Goal: Task Accomplishment & Management: Manage account settings

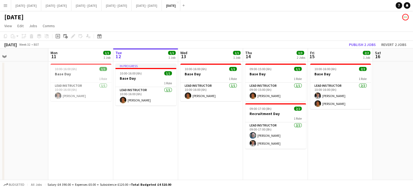
scroll to position [0, 221]
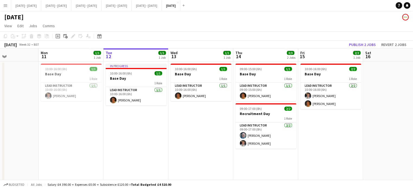
drag, startPoint x: 143, startPoint y: 158, endPoint x: 209, endPoint y: 167, distance: 67.3
click at [209, 167] on app-calendar-viewport "Thu 7 Fri 8 2/2 1 Job Sat 9 2/2 1 Job Sun 10 Mon 11 1/1 1 Job Tue 12 1/1 1 Job …" at bounding box center [206, 133] width 413 height 171
click at [35, 149] on app-calendar-viewport "Thu 7 Fri 8 2/2 1 Job Sat 9 2/2 1 Job Sun 10 Mon 11 1/1 1 Job Tue 12 1/1 1 Job …" at bounding box center [206, 133] width 413 height 171
click at [241, 125] on app-calendar-viewport "Thu 7 Fri 8 2/2 1 Job Sat 9 2/2 1 Job Sun 10 Mon 11 1/1 1 Job Tue 12 1/1 1 Job …" at bounding box center [206, 133] width 413 height 171
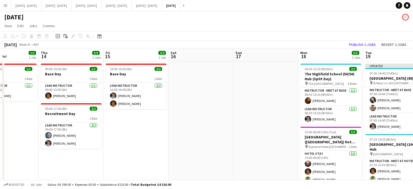
click at [293, 115] on app-calendar-viewport "Sun 10 Mon 11 1/1 1 Job Tue 12 1/1 1 Job Wed 13 1/1 1 Job Thu 14 3/3 2 Jobs Fri…" at bounding box center [206, 133] width 413 height 171
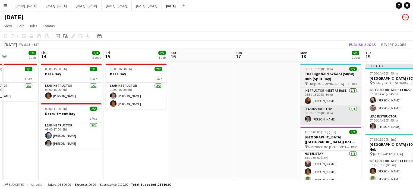
scroll to position [0, 250]
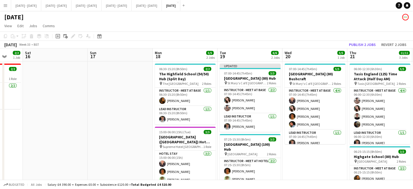
drag, startPoint x: 253, startPoint y: 147, endPoint x: 136, endPoint y: 148, distance: 117.2
click at [136, 148] on app-calendar-viewport "Wed 13 1/1 1 Job Thu 14 3/3 2 Jobs Fri 15 2/2 1 Job Sat 16 Sun 17 Mon 18 5/5 2 …" at bounding box center [206, 172] width 413 height 249
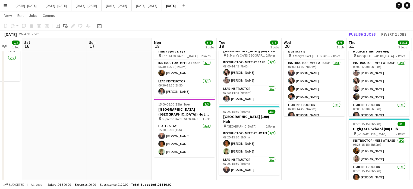
scroll to position [0, 204]
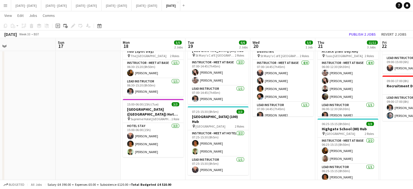
drag, startPoint x: 307, startPoint y: 166, endPoint x: 277, endPoint y: 168, distance: 29.3
click at [277, 168] on app-calendar-viewport "Wed 13 1/1 1 Job Thu 14 3/3 2 Jobs Fri 15 2/2 1 Job Sat 16 Sun 17 Mon 18 5/5 2 …" at bounding box center [206, 131] width 413 height 275
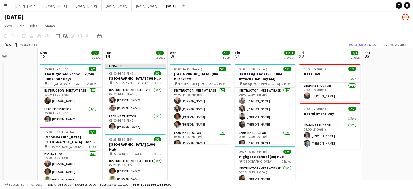
scroll to position [0, 157]
drag, startPoint x: 277, startPoint y: 168, endPoint x: 194, endPoint y: 171, distance: 83.1
click at [194, 171] on app-calendar-viewport "Fri 15 2/2 1 Job Sat 16 Sun 17 Mon 18 5/5 2 Jobs Tue 19 6/6 2 Jobs Wed 20 5/5 1…" at bounding box center [206, 172] width 413 height 249
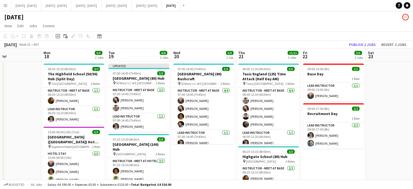
click at [212, 162] on app-calendar-viewport "Fri 15 2/2 1 Job Sat 16 Sun 17 Mon 18 5/5 2 Jobs Tue 19 6/6 2 Jobs Wed 20 5/5 1…" at bounding box center [206, 172] width 413 height 249
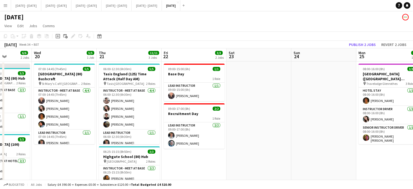
scroll to position [0, 139]
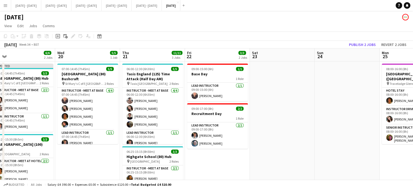
drag, startPoint x: 324, startPoint y: 173, endPoint x: 208, endPoint y: 170, distance: 115.9
click at [208, 170] on app-calendar-viewport "Sun 17 Mon 18 5/5 2 Jobs Tue 19 6/6 2 Jobs Wed 20 5/5 1 Job Thu 21 11/11 3 Jobs…" at bounding box center [206, 172] width 413 height 249
click at [214, 131] on app-card-role "Lead Instructor [DATE] 09:00-17:00 (8h) [PERSON_NAME] [PERSON_NAME]" at bounding box center [217, 135] width 61 height 26
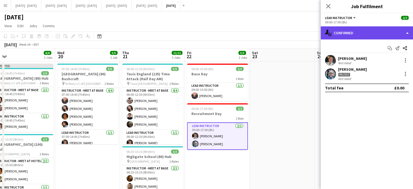
click at [350, 32] on div "single-neutral-actions-check-2 Confirmed" at bounding box center [366, 32] width 92 height 13
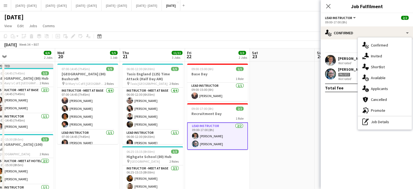
click at [389, 76] on div "single-neutral-actions-upload Available" at bounding box center [385, 77] width 54 height 11
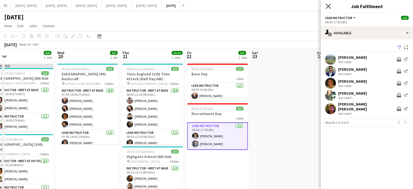
click at [327, 5] on icon at bounding box center [327, 6] width 5 height 5
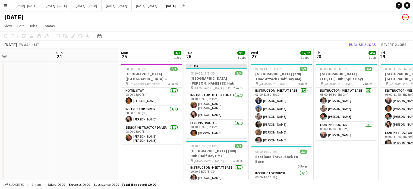
scroll to position [0, 144]
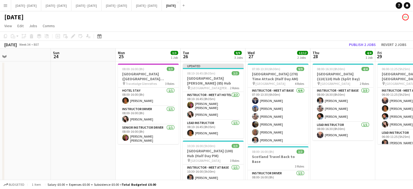
drag, startPoint x: 346, startPoint y: 141, endPoint x: 82, endPoint y: 157, distance: 264.2
click at [82, 157] on app-calendar-viewport "Thu 21 11/11 3 Jobs Fri 22 3/3 2 Jobs Sat 23 Sun 24 Mon 25 3/3 1 Job Tue 26 9/9…" at bounding box center [206, 172] width 413 height 249
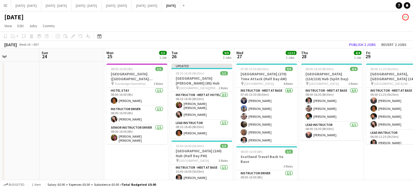
drag, startPoint x: 349, startPoint y: 158, endPoint x: 452, endPoint y: 159, distance: 103.6
click at [412, 159] on html "Menu Boards Boards Boards All jobs Status Workforce Workforce My Workforce Recr…" at bounding box center [206, 153] width 413 height 306
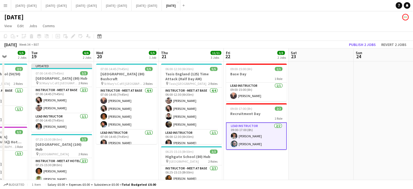
scroll to position [0, 147]
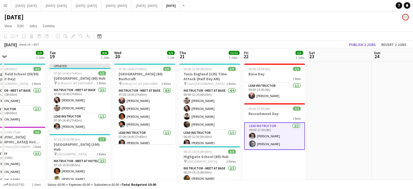
drag, startPoint x: 80, startPoint y: 155, endPoint x: 413, endPoint y: 165, distance: 333.8
click at [412, 165] on html "Menu Boards Boards Boards All jobs Status Workforce Workforce My Workforce Recr…" at bounding box center [206, 153] width 413 height 306
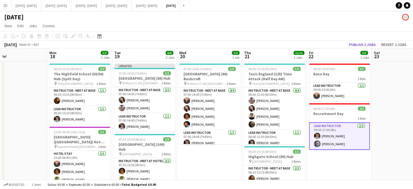
scroll to position [0, 135]
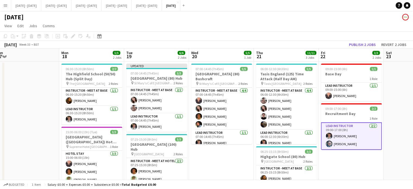
drag, startPoint x: 129, startPoint y: 166, endPoint x: 206, endPoint y: 162, distance: 76.8
click at [206, 162] on app-calendar-viewport "Fri 15 2/2 1 Job Sat 16 Sun 17 Mon 18 5/5 2 Jobs Tue 19 6/6 2 Jobs Wed 20 5/5 1…" at bounding box center [206, 172] width 413 height 249
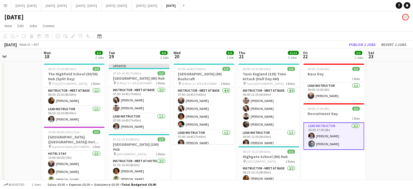
scroll to position [0, 161]
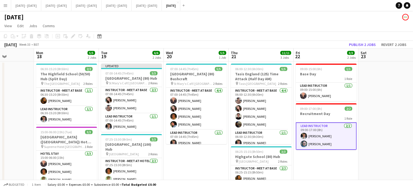
drag, startPoint x: 217, startPoint y: 174, endPoint x: 192, endPoint y: 174, distance: 25.2
click at [192, 174] on app-calendar-viewport "Fri 15 2/2 1 Job Sat 16 Sun 17 Mon 18 5/5 2 Jobs Tue 19 6/6 2 Jobs Wed 20 5/5 1…" at bounding box center [206, 172] width 413 height 249
click at [192, 174] on app-date-cell "07:00-14:45 (7h45m) 5/5 [GEOGRAPHIC_DATA] (80) Bushcraft pin St Mary's C of E H…" at bounding box center [196, 179] width 65 height 236
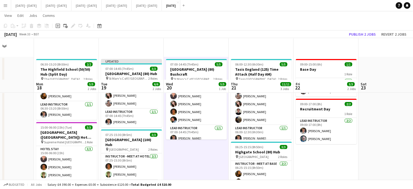
scroll to position [0, 0]
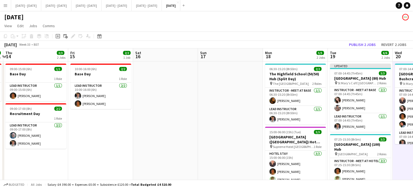
drag, startPoint x: 27, startPoint y: 109, endPoint x: 256, endPoint y: 107, distance: 228.7
click at [256, 107] on app-calendar-viewport "Tue 12 1/1 1 Job Wed 13 1/1 1 Job Thu 14 3/3 2 Jobs Fri 15 2/2 1 Job Sat 16 Sun…" at bounding box center [206, 172] width 413 height 249
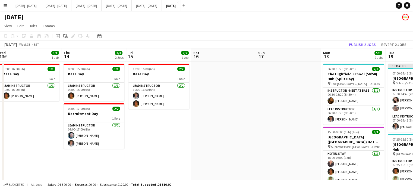
scroll to position [0, 121]
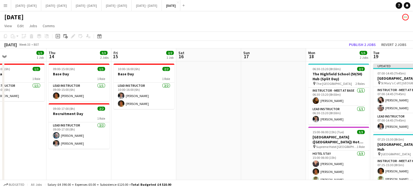
drag, startPoint x: 87, startPoint y: 140, endPoint x: 7, endPoint y: 118, distance: 82.7
click at [0, 122] on app-calendar-viewport "Mon 11 1/1 1 Job Tue 12 1/1 1 Job Wed 13 1/1 1 Job Thu 14 3/3 2 Jobs Fri 15 2/2…" at bounding box center [206, 172] width 413 height 249
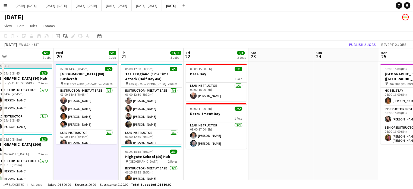
drag, startPoint x: 275, startPoint y: 116, endPoint x: 20, endPoint y: 126, distance: 254.4
click at [20, 126] on app-calendar-viewport "Sat 16 Sun 17 Mon 18 5/5 2 Jobs Tue 19 6/6 2 Jobs Wed 20 5/5 1 Job Thu 21 11/11…" at bounding box center [206, 172] width 413 height 249
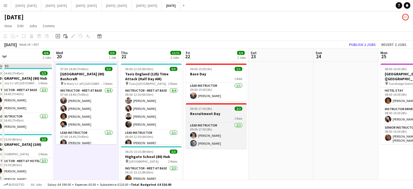
scroll to position [0, 208]
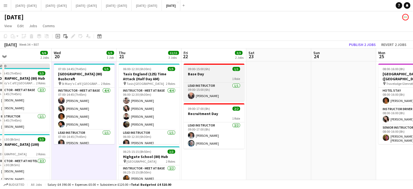
click at [221, 81] on app-job-card "09:00-15:00 (6h) 1/1 Base Day 1 Role Lead Instructor [DATE] 09:00-15:00 (6h) [P…" at bounding box center [213, 81] width 61 height 37
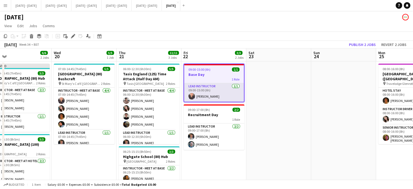
click at [223, 92] on app-card-role "Lead Instructor [DATE] 09:00-15:00 (6h) [PERSON_NAME]" at bounding box center [214, 92] width 60 height 18
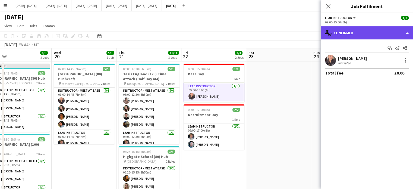
click at [335, 32] on div "single-neutral-actions-check-2 Confirmed" at bounding box center [366, 32] width 92 height 13
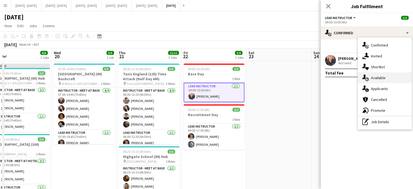
click at [369, 76] on div "single-neutral-actions-upload Available" at bounding box center [385, 77] width 54 height 11
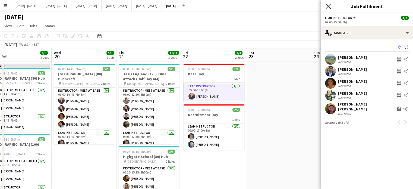
click at [327, 5] on icon "Close pop-in" at bounding box center [327, 6] width 5 height 5
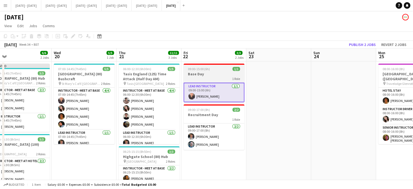
click at [200, 70] on span "09:00-15:00 (6h)" at bounding box center [199, 69] width 22 height 4
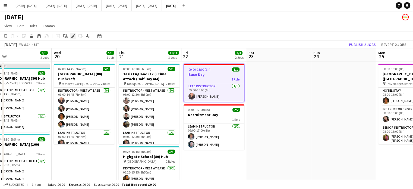
click at [71, 35] on icon "Edit" at bounding box center [73, 36] width 4 height 4
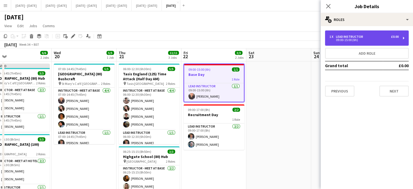
click at [372, 35] on div "1 x Lead Instructor £0.00" at bounding box center [363, 37] width 69 height 4
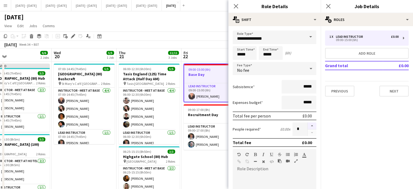
drag, startPoint x: 310, startPoint y: 122, endPoint x: 304, endPoint y: 122, distance: 5.2
click at [309, 122] on button "button" at bounding box center [311, 125] width 9 height 7
type input "*"
click at [234, 4] on icon at bounding box center [235, 6] width 5 height 5
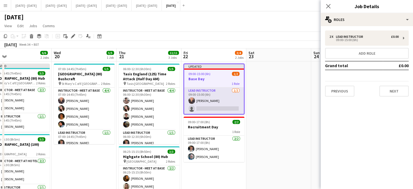
drag, startPoint x: 326, startPoint y: 5, endPoint x: 207, endPoint y: 91, distance: 146.7
click at [326, 6] on icon "Close pop-in" at bounding box center [328, 6] width 4 height 4
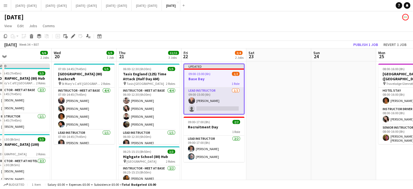
click at [206, 105] on app-card-role "Lead Instructor [DATE] 09:00-15:00 (6h) [PERSON_NAME] single-neutral-actions" at bounding box center [214, 100] width 60 height 26
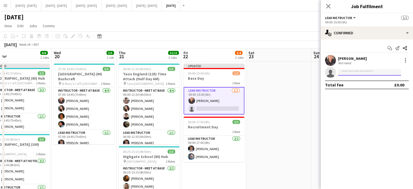
click at [358, 70] on input at bounding box center [369, 72] width 63 height 7
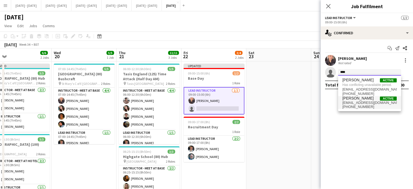
type input "****"
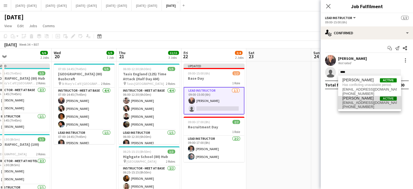
click at [353, 104] on span "[PHONE_NUMBER]" at bounding box center [369, 106] width 54 height 4
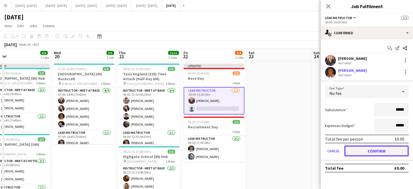
click at [363, 149] on button "Confirm" at bounding box center [376, 150] width 64 height 11
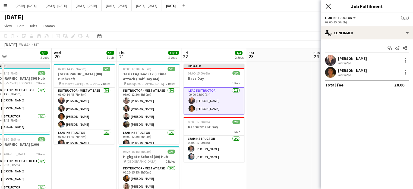
click at [327, 6] on icon at bounding box center [327, 6] width 5 height 5
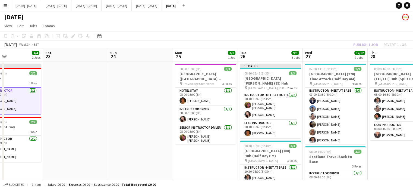
scroll to position [0, 155]
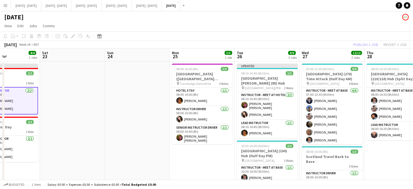
drag, startPoint x: 269, startPoint y: 133, endPoint x: 109, endPoint y: 145, distance: 160.5
click at [109, 145] on app-calendar-viewport "Wed 20 5/5 1 Job Thu 21 11/11 3 Jobs Fri 22 4/4 2 Jobs Sat 23 Sun 24 Mon 25 3/3…" at bounding box center [206, 172] width 413 height 249
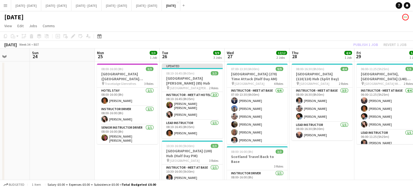
scroll to position [0, 237]
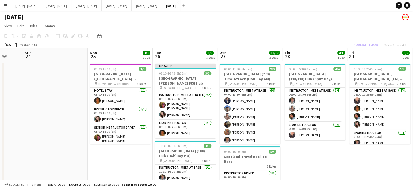
drag, startPoint x: 203, startPoint y: 169, endPoint x: 122, endPoint y: 163, distance: 82.1
click at [122, 163] on app-calendar-viewport "Wed 20 5/5 1 Job Thu 21 11/11 3 Jobs Fri 22 4/4 2 Jobs Sat 23 Sun 24 Mon 25 3/3…" at bounding box center [206, 172] width 413 height 249
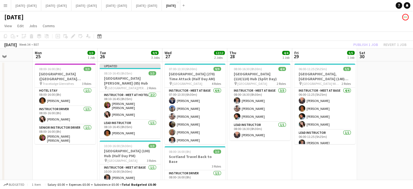
scroll to position [0, 228]
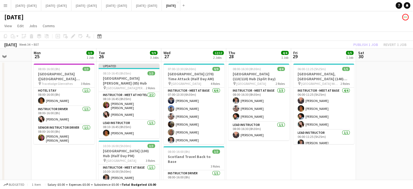
drag, startPoint x: 139, startPoint y: 175, endPoint x: 83, endPoint y: 170, distance: 56.1
click at [83, 170] on app-calendar-viewport "Thu 21 11/11 3 Jobs Fri 22 4/4 2 Jobs Sat 23 Sun 24 Mon 25 3/3 1 Job Tue 26 9/9…" at bounding box center [206, 172] width 413 height 249
click at [49, 120] on app-card-role "Instructor Driver [DATE] 08:00-16:00 (8h) [PERSON_NAME]" at bounding box center [64, 115] width 61 height 18
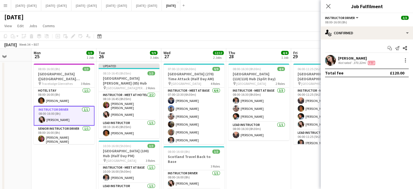
drag, startPoint x: 327, startPoint y: 7, endPoint x: 168, endPoint y: 56, distance: 166.9
click at [327, 7] on icon at bounding box center [328, 6] width 4 height 4
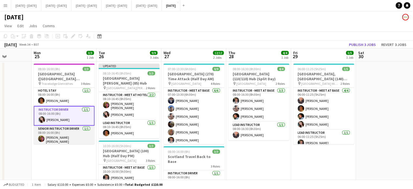
click at [70, 136] on app-card-role "Senior Instructor Driver [DATE] 08:00-16:00 (8h) [PERSON_NAME] [PERSON_NAME]" at bounding box center [64, 135] width 61 height 20
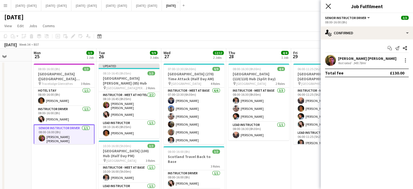
click at [328, 4] on icon "Close pop-in" at bounding box center [327, 6] width 5 height 5
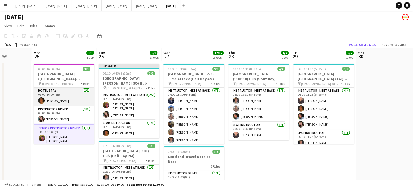
click at [43, 96] on app-card-role "Hotel Stay [DATE] 08:00-16:00 (8h) [PERSON_NAME]" at bounding box center [64, 96] width 61 height 18
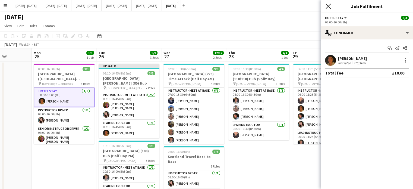
click at [328, 6] on icon at bounding box center [327, 6] width 5 height 5
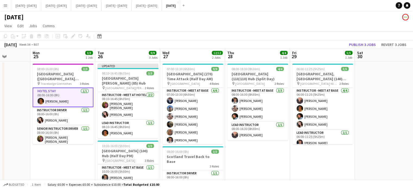
scroll to position [0, 192]
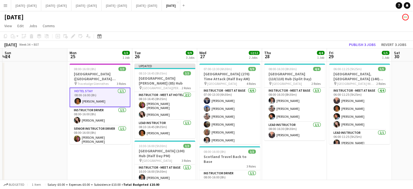
drag, startPoint x: 68, startPoint y: 152, endPoint x: 38, endPoint y: 154, distance: 29.3
click at [38, 154] on app-calendar-viewport "Thu 21 11/11 3 Jobs Fri 22 4/4 2 Jobs Sat 23 Sun 24 Mon 25 3/3 1 Job Tue 26 9/9…" at bounding box center [206, 172] width 413 height 249
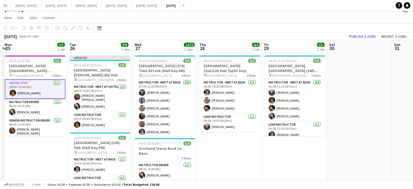
scroll to position [0, 0]
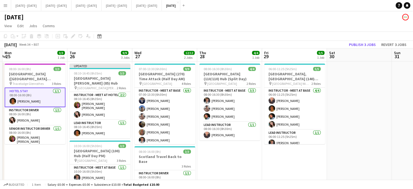
click at [222, 154] on app-date-cell "08:00-16:30 (8h30m) 4/4 [GEOGRAPHIC_DATA] (110/110) Hub (Split Day) pin Brighto…" at bounding box center [229, 179] width 65 height 236
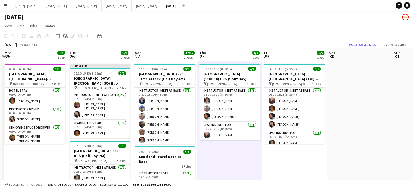
click at [277, 152] on app-date-cell "06:00-11:25 (5h25m) 5/5 [GEOGRAPHIC_DATA], [GEOGRAPHIC_DATA] (140) Hub (Half Da…" at bounding box center [294, 179] width 65 height 236
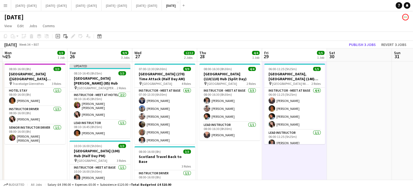
click at [214, 165] on app-date-cell "08:00-16:30 (8h30m) 4/4 [GEOGRAPHIC_DATA] (110/110) Hub (Split Day) pin Brighto…" at bounding box center [229, 179] width 65 height 236
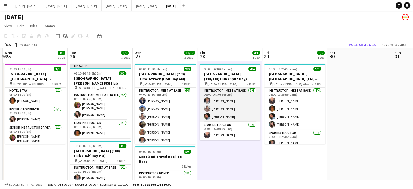
click at [218, 109] on app-card-role "Instructor - Meet at Base [DATE] 08:00-16:30 (8h30m) [PERSON_NAME] [PERSON_NAME…" at bounding box center [229, 104] width 61 height 34
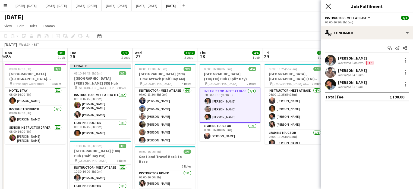
click at [327, 5] on icon "Close pop-in" at bounding box center [327, 6] width 5 height 5
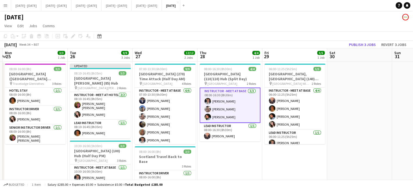
click at [231, 155] on app-date-cell "08:00-16:30 (8h30m) 4/4 [GEOGRAPHIC_DATA] (110/110) Hub (Split Day) pin Brighto…" at bounding box center [229, 179] width 65 height 236
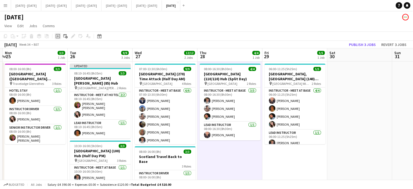
click at [59, 34] on icon at bounding box center [58, 36] width 4 height 4
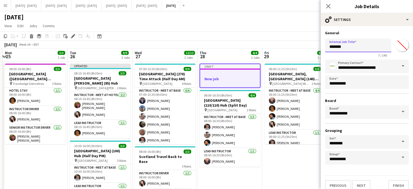
drag, startPoint x: 349, startPoint y: 46, endPoint x: 276, endPoint y: 34, distance: 74.3
click at [276, 34] on body "Menu Boards Boards Boards All jobs Status Workforce Workforce My Workforce Recr…" at bounding box center [206, 153] width 413 height 306
type input "********"
click at [362, 180] on button "Next" at bounding box center [361, 185] width 18 height 11
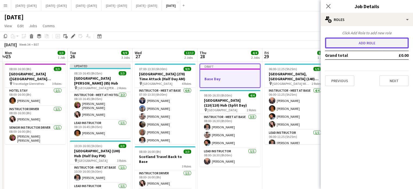
click at [360, 41] on button "Add role" at bounding box center [367, 42] width 84 height 11
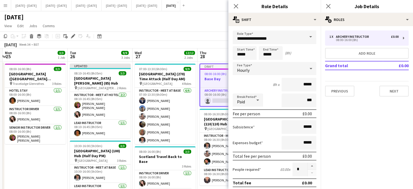
drag, startPoint x: 306, startPoint y: 36, endPoint x: 304, endPoint y: 40, distance: 4.6
click at [306, 36] on span at bounding box center [310, 36] width 11 height 13
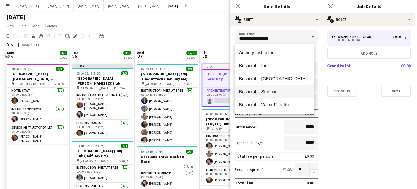
scroll to position [163, 0]
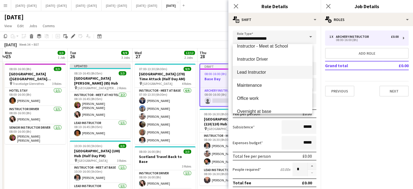
click at [272, 72] on span "Lead Instructor" at bounding box center [272, 71] width 71 height 5
type input "**********"
type input "*******"
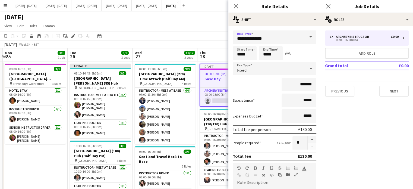
click at [273, 67] on div "Fixed" at bounding box center [268, 68] width 73 height 13
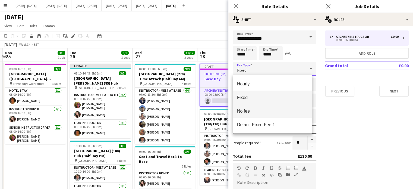
click at [267, 114] on mat-option "No fee" at bounding box center [271, 111] width 79 height 14
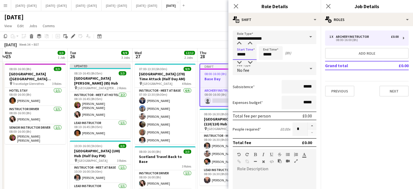
drag, startPoint x: 252, startPoint y: 55, endPoint x: 225, endPoint y: 50, distance: 27.7
click at [228, 54] on form "**********" at bounding box center [274, 164] width 92 height 269
type input "*****"
click at [237, 6] on icon "Close pop-in" at bounding box center [235, 6] width 5 height 5
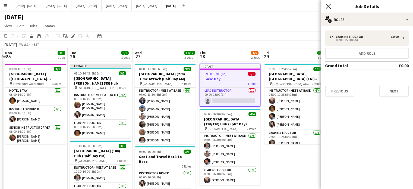
click at [328, 6] on icon at bounding box center [327, 6] width 5 height 5
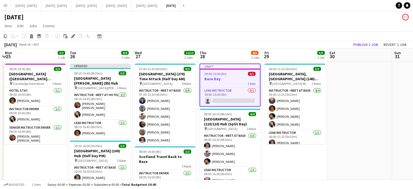
click at [231, 85] on div "1 Role" at bounding box center [230, 83] width 60 height 4
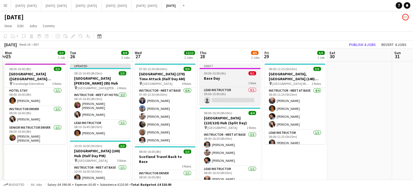
click at [229, 75] on app-job-card "Draft 09:00-15:00 (6h) 0/1 Base Day 1 Role Lead Instructor 0/1 09:00-15:00 (6h)…" at bounding box center [229, 84] width 61 height 42
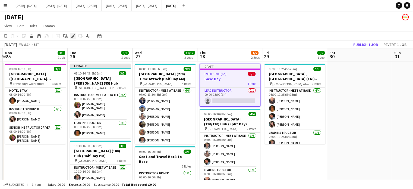
click at [72, 35] on icon "Edit" at bounding box center [73, 36] width 4 height 4
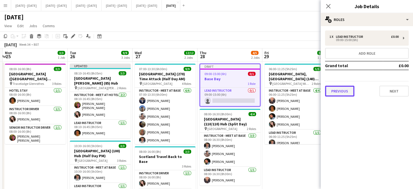
click at [346, 93] on button "Previous" at bounding box center [339, 90] width 29 height 11
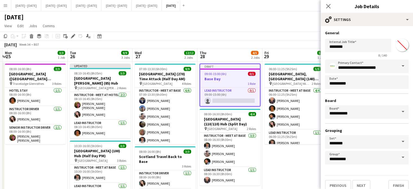
click at [401, 44] on input "*******" at bounding box center [402, 45] width 20 height 20
type input "*******"
drag, startPoint x: 390, startPoint y: 182, endPoint x: 384, endPoint y: 180, distance: 6.4
click at [390, 182] on button "Finish" at bounding box center [398, 185] width 20 height 11
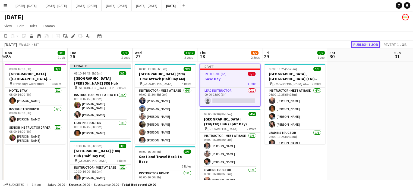
click at [363, 42] on button "Publish 1 job" at bounding box center [365, 44] width 29 height 7
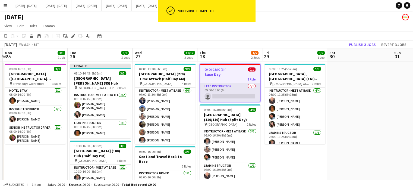
click at [230, 94] on app-card-role "Lead Instructor 0/1 09:00-15:00 (6h) single-neutral-actions" at bounding box center [230, 92] width 60 height 18
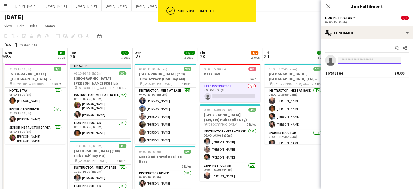
drag, startPoint x: 363, startPoint y: 61, endPoint x: 360, endPoint y: 62, distance: 3.4
click at [363, 61] on input at bounding box center [369, 60] width 63 height 7
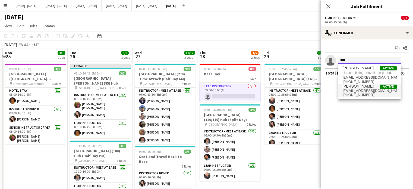
type input "****"
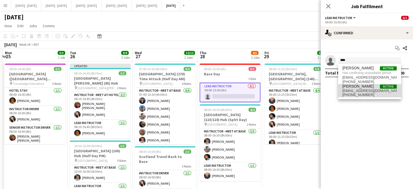
click at [352, 94] on span "[PHONE_NUMBER]" at bounding box center [369, 95] width 54 height 4
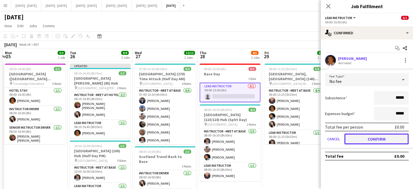
click at [372, 141] on button "Confirm" at bounding box center [376, 138] width 64 height 11
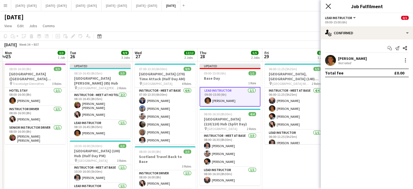
click at [327, 7] on icon "Close pop-in" at bounding box center [327, 6] width 5 height 5
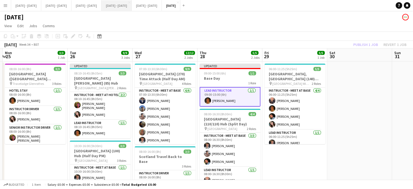
click at [132, 7] on button "[DATE] - [DATE] Close" at bounding box center [116, 5] width 30 height 11
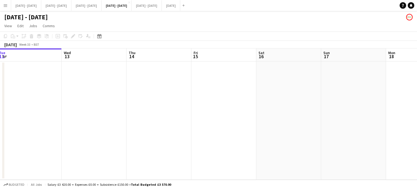
scroll to position [0, 132]
drag, startPoint x: 301, startPoint y: 122, endPoint x: 240, endPoint y: 110, distance: 62.0
click at [240, 110] on app-calendar-viewport "Sun 10 Mon 11 Tue 12 Wed 13 Thu 14 Fri 15 Sat 16 Sun 17 Mon 18 Tue 19 Wed 20 Th…" at bounding box center [208, 113] width 417 height 131
click at [180, 7] on button "[DATE] Close" at bounding box center [171, 5] width 18 height 11
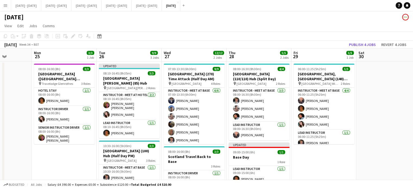
scroll to position [0, 152]
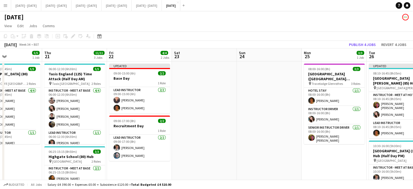
drag, startPoint x: 25, startPoint y: 157, endPoint x: 324, endPoint y: 168, distance: 298.9
click at [324, 168] on app-calendar-viewport "Mon 18 5/5 2 Jobs Tue 19 6/6 2 Jobs Wed 20 5/5 1 Job Thu 21 11/11 3 Jobs Fri 22…" at bounding box center [206, 172] width 413 height 249
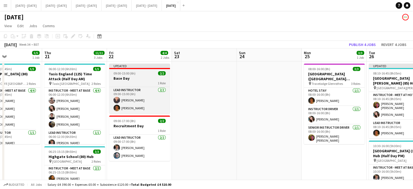
click at [134, 72] on span "09:00-15:00 (6h)" at bounding box center [124, 73] width 22 height 4
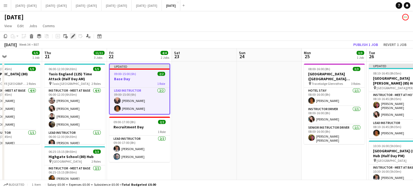
click at [73, 34] on icon "Edit" at bounding box center [73, 36] width 4 height 4
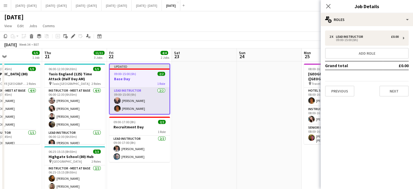
click at [138, 108] on app-card-role "Lead Instructor [DATE] 09:00-15:00 (6h) [PERSON_NAME] [PERSON_NAME]" at bounding box center [140, 100] width 60 height 26
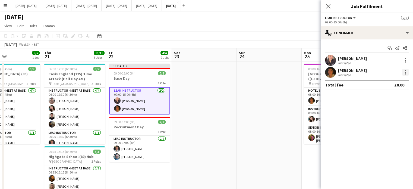
click at [407, 72] on div at bounding box center [405, 72] width 7 height 7
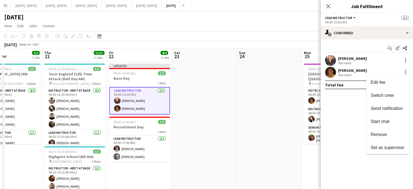
click at [387, 133] on span "Remove" at bounding box center [387, 134] width 34 height 5
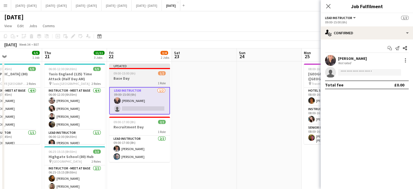
click at [141, 69] on app-job-card "Updated 09:00-15:00 (6h) 1/2 Base Day 1 Role Lead Instructor [DATE] 09:00-15:00…" at bounding box center [139, 88] width 61 height 51
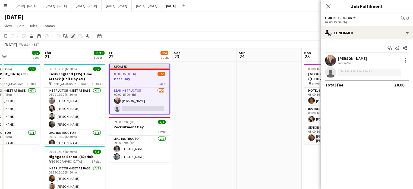
click at [72, 36] on icon "Edit" at bounding box center [73, 36] width 4 height 4
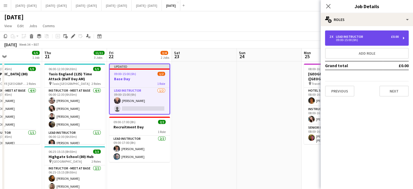
click at [331, 39] on div "09:00-15:00 (6h)" at bounding box center [363, 40] width 69 height 3
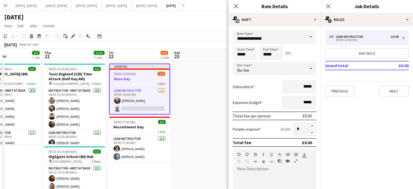
drag, startPoint x: 310, startPoint y: 132, endPoint x: 270, endPoint y: 59, distance: 83.3
click at [310, 132] on button "button" at bounding box center [311, 132] width 9 height 7
type input "*"
click at [235, 6] on icon "Close pop-in" at bounding box center [235, 6] width 5 height 5
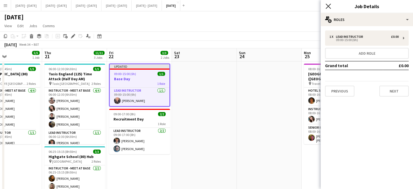
drag, startPoint x: 328, startPoint y: 6, endPoint x: 296, endPoint y: 34, distance: 42.6
click at [328, 6] on icon at bounding box center [328, 6] width 4 height 4
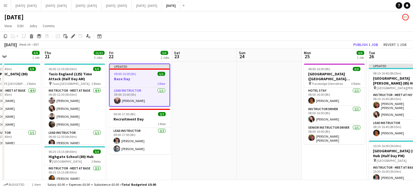
click at [228, 125] on app-date-cell at bounding box center [204, 179] width 65 height 236
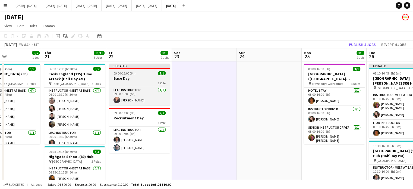
click at [145, 76] on h3 "Base Day" at bounding box center [139, 78] width 61 height 5
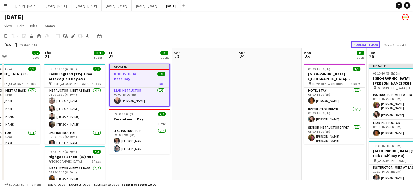
click at [367, 42] on button "Publish 1 job" at bounding box center [365, 44] width 29 height 7
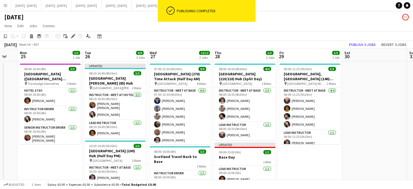
scroll to position [0, 180]
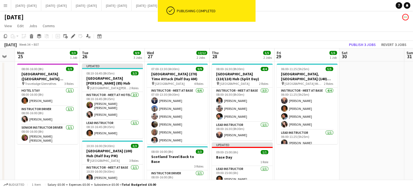
drag, startPoint x: 334, startPoint y: 167, endPoint x: 48, endPoint y: 165, distance: 286.5
click at [48, 165] on app-calendar-viewport "Fri 22 3/3 2 Jobs Sat 23 Sun 24 Mon 25 3/3 1 Job Tue 26 9/9 3 Jobs Wed 27 12/12…" at bounding box center [206, 172] width 413 height 249
click at [247, 158] on h3 "Base Day" at bounding box center [242, 156] width 61 height 5
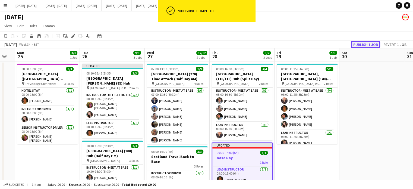
click at [360, 43] on button "Publish 1 job" at bounding box center [365, 44] width 29 height 7
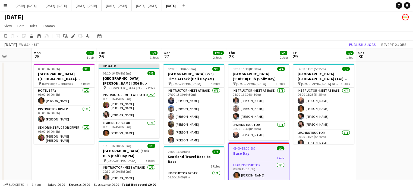
scroll to position [0, 162]
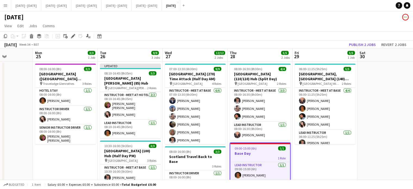
drag, startPoint x: 382, startPoint y: 138, endPoint x: 400, endPoint y: 134, distance: 18.3
click at [400, 134] on app-calendar-viewport "Fri 22 3/3 2 Jobs Sat 23 Sun 24 Mon 25 3/3 1 Job Tue 26 9/9 3 Jobs Wed 27 12/12…" at bounding box center [206, 172] width 413 height 249
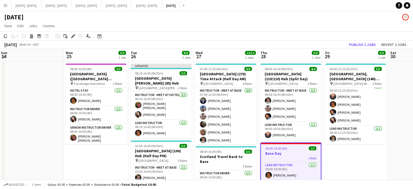
scroll to position [0, 114]
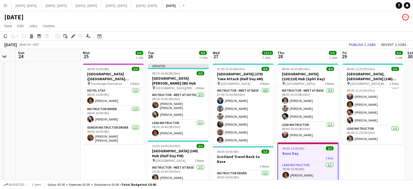
drag, startPoint x: 331, startPoint y: 159, endPoint x: 379, endPoint y: 148, distance: 49.0
click at [379, 148] on app-calendar-viewport "Fri 22 3/3 2 Jobs Sat 23 Sun 24 Mon 25 3/3 1 Job Tue 26 9/9 3 Jobs Wed 27 12/12…" at bounding box center [206, 172] width 413 height 249
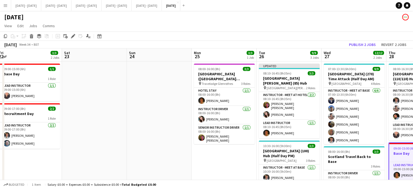
scroll to position [0, 216]
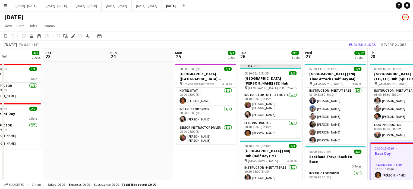
drag, startPoint x: 57, startPoint y: 147, endPoint x: 149, endPoint y: 152, distance: 92.4
click at [149, 152] on app-calendar-viewport "Tue 19 6/6 2 Jobs Wed 20 5/5 1 Job Thu 21 11/11 3 Jobs Fri 22 3/3 2 Jobs Sat 23…" at bounding box center [206, 172] width 413 height 249
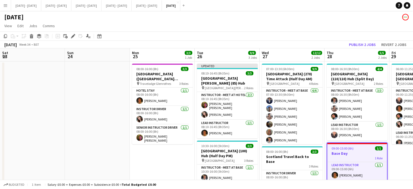
scroll to position [0, 201]
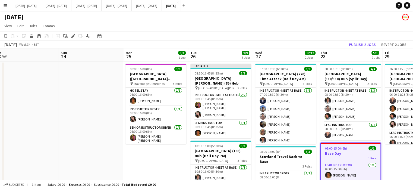
drag, startPoint x: 181, startPoint y: 161, endPoint x: 164, endPoint y: 163, distance: 17.0
click at [164, 163] on app-calendar-viewport "Wed 20 5/5 1 Job Thu 21 11/11 3 Jobs Fri 22 3/3 2 Jobs Sat 23 Sun 24 Mon 25 3/3…" at bounding box center [206, 172] width 413 height 249
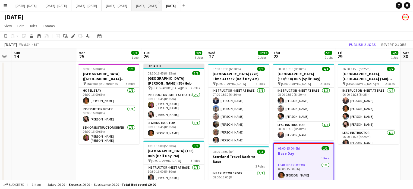
drag, startPoint x: 392, startPoint y: 170, endPoint x: 174, endPoint y: 2, distance: 275.1
click at [367, 160] on app-calendar-viewport "Wed 20 5/5 1 Job Thu 21 11/11 3 Jobs Fri 22 3/3 2 Jobs Sat 23 Sun 24 Mon 25 3/3…" at bounding box center [206, 172] width 413 height 249
click at [105, 164] on app-calendar-viewport "Wed 20 5/5 1 Job Thu 21 11/11 3 Jobs Fri 22 3/3 2 Jobs Sat 23 Sun 24 Mon 25 3/3…" at bounding box center [206, 172] width 413 height 249
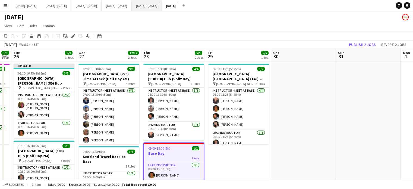
scroll to position [0, 161]
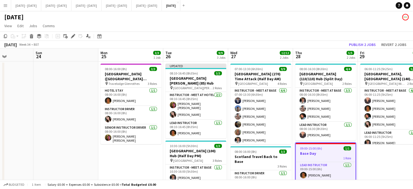
click at [380, 166] on app-date-cell "06:00-11:25 (5h25m) 5/5 [GEOGRAPHIC_DATA], [GEOGRAPHIC_DATA] (140) Hub (Half Da…" at bounding box center [390, 179] width 65 height 236
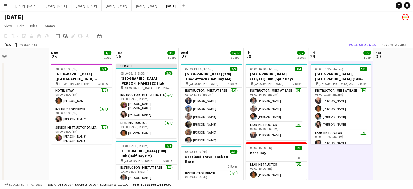
scroll to position [0, 213]
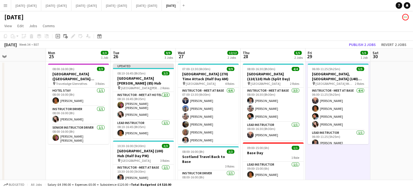
drag, startPoint x: 144, startPoint y: 160, endPoint x: 92, endPoint y: 160, distance: 52.4
click at [92, 160] on app-calendar-viewport "Thu 21 11/11 3 Jobs Fri 22 3/3 2 Jobs Sat 23 Sun 24 Mon 25 3/3 1 Job Tue 26 9/9…" at bounding box center [206, 172] width 413 height 249
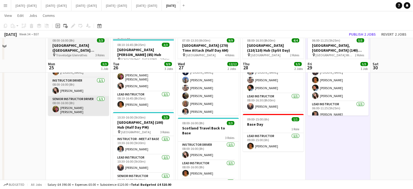
scroll to position [0, 0]
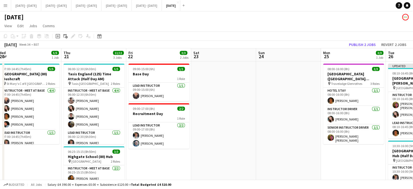
drag, startPoint x: 75, startPoint y: 57, endPoint x: 349, endPoint y: 50, distance: 274.9
click at [349, 50] on app-calendar-viewport "Mon 18 5/5 2 Jobs Tue 19 6/6 2 Jobs Wed 20 5/5 1 Job Thu 21 11/11 3 Jobs Fri 22…" at bounding box center [206, 172] width 413 height 249
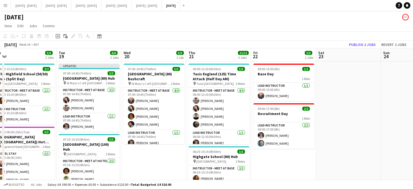
drag, startPoint x: 265, startPoint y: 160, endPoint x: 279, endPoint y: 157, distance: 14.4
click at [279, 157] on app-calendar-viewport "Sat 16 Sun 17 Mon 18 5/5 2 Jobs Tue 19 6/6 2 Jobs Wed 20 5/5 1 Job Thu 21 11/11…" at bounding box center [206, 172] width 413 height 249
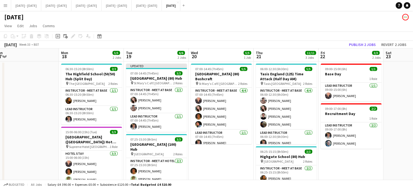
scroll to position [0, 132]
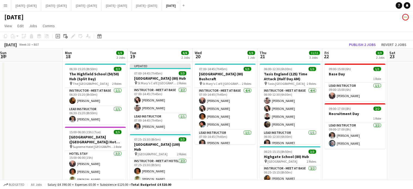
drag, startPoint x: 194, startPoint y: 161, endPoint x: 219, endPoint y: 159, distance: 25.3
click at [219, 159] on app-calendar-viewport "Fri 15 2/2 1 Job Sat 16 Sun 17 Mon 18 5/5 2 Jobs Tue 19 6/6 2 Jobs Wed 20 5/5 1…" at bounding box center [206, 172] width 413 height 249
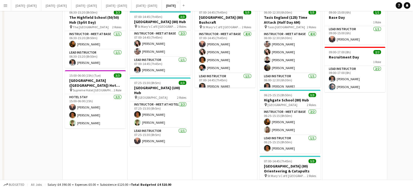
scroll to position [0, 0]
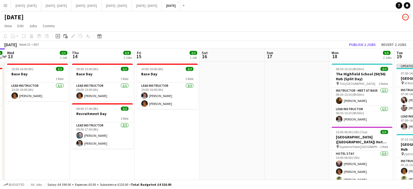
drag, startPoint x: 35, startPoint y: 107, endPoint x: 302, endPoint y: 99, distance: 266.5
click at [302, 99] on app-calendar-viewport "Mon 11 1/1 1 Job Tue 12 1/1 1 Job Wed 13 1/1 1 Job Thu 14 3/3 2 Jobs Fri 15 2/2…" at bounding box center [206, 172] width 413 height 249
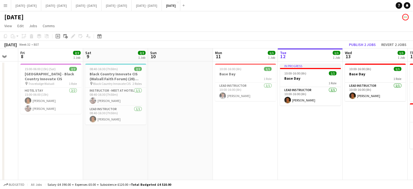
drag, startPoint x: 37, startPoint y: 155, endPoint x: 347, endPoint y: 130, distance: 311.6
click at [379, 122] on app-calendar-viewport "Wed 6 2/2 1 Job Thu 7 Fri 8 2/2 1 Job Sat 9 2/2 1 Job Sun 10 Mon 11 1/1 1 Job T…" at bounding box center [206, 172] width 413 height 249
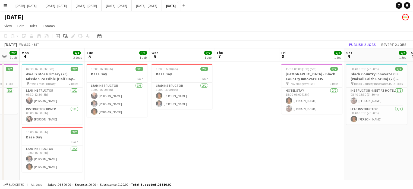
scroll to position [0, 170]
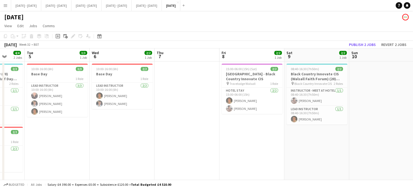
drag, startPoint x: 258, startPoint y: 143, endPoint x: 317, endPoint y: 144, distance: 58.6
click at [317, 144] on app-calendar-viewport "Sat 2 Sun 3 2/2 1 Job Mon 4 4/4 2 Jobs Tue 5 3/3 1 Job Wed 6 2/2 1 Job Thu 7 Fr…" at bounding box center [206, 172] width 413 height 249
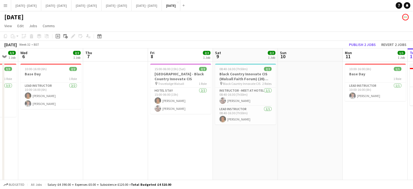
drag, startPoint x: 200, startPoint y: 171, endPoint x: 54, endPoint y: 168, distance: 146.0
click at [54, 168] on app-calendar-viewport "Sat 2 Sun 3 2/2 1 Job Mon 4 4/4 2 Jobs Tue 5 3/3 1 Job Wed 6 2/2 1 Job Thu 7 Fr…" at bounding box center [206, 172] width 413 height 249
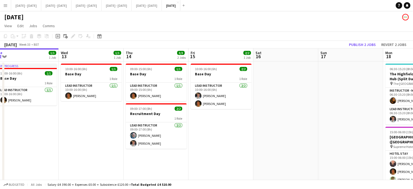
drag, startPoint x: 287, startPoint y: 166, endPoint x: 68, endPoint y: 151, distance: 219.4
click at [68, 151] on app-calendar-viewport "Sat 9 2/2 1 Job Sun 10 Mon 11 1/1 1 Job Tue 12 1/1 1 Job Wed 13 1/1 1 Job Thu 1…" at bounding box center [206, 172] width 413 height 249
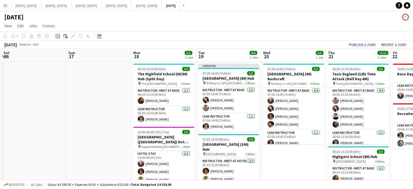
drag, startPoint x: 124, startPoint y: 144, endPoint x: 17, endPoint y: 136, distance: 107.7
click at [17, 136] on app-calendar-viewport "Wed 13 1/1 1 Job Thu 14 3/3 2 Jobs Fri 15 2/2 1 Job Sat 16 Sun 17 Mon 18 5/5 2 …" at bounding box center [206, 172] width 413 height 249
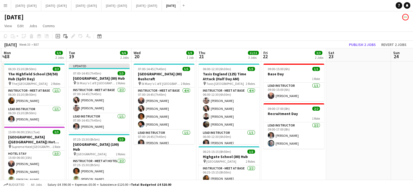
scroll to position [0, 174]
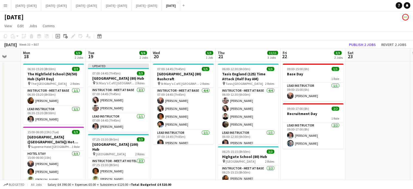
drag, startPoint x: 276, startPoint y: 160, endPoint x: 169, endPoint y: 166, distance: 107.1
click at [169, 166] on app-calendar-viewport "Fri 15 2/2 1 Job Sat 16 Sun 17 Mon 18 5/5 2 Jobs Tue 19 6/6 2 Jobs Wed 20 5/5 1…" at bounding box center [206, 172] width 413 height 249
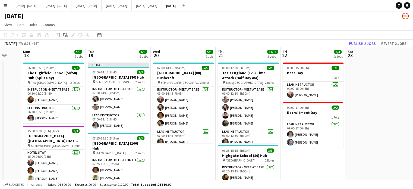
scroll to position [0, 0]
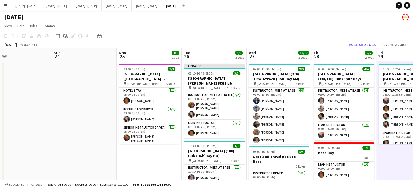
drag, startPoint x: 358, startPoint y: 155, endPoint x: 0, endPoint y: 168, distance: 358.3
click at [0, 168] on app-calendar-viewport "Wed 20 5/5 1 Job Thu 21 11/11 3 Jobs Fri 22 3/3 2 Jobs Sat 23 Sun 24 Mon 25 3/3…" at bounding box center [206, 172] width 413 height 249
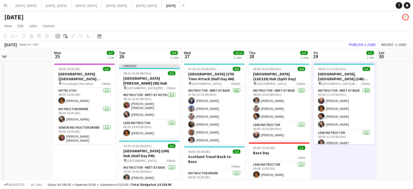
scroll to position [0, 228]
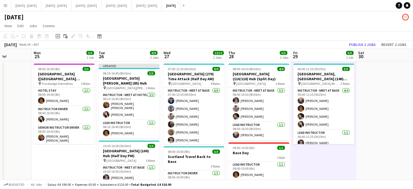
drag, startPoint x: 158, startPoint y: 162, endPoint x: 73, endPoint y: 163, distance: 85.2
click at [73, 163] on app-calendar-viewport "Thu 21 11/11 3 Jobs Fri 22 3/3 2 Jobs Sat 23 Sun 24 Mon 25 3/3 1 Job Tue 26 9/9…" at bounding box center [206, 172] width 413 height 249
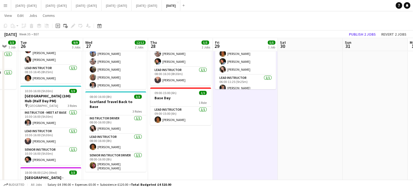
scroll to position [0, 148]
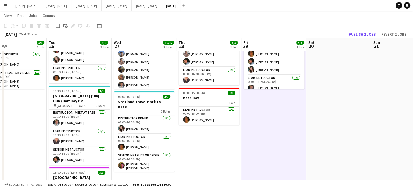
drag, startPoint x: 372, startPoint y: 131, endPoint x: 323, endPoint y: 167, distance: 61.4
click at [323, 167] on app-calendar-viewport "Sat 23 Sun 24 Mon 25 3/3 1 Job Tue 26 9/9 3 Jobs Wed 27 12/12 2 Jobs Thu 28 5/5…" at bounding box center [206, 104] width 413 height 275
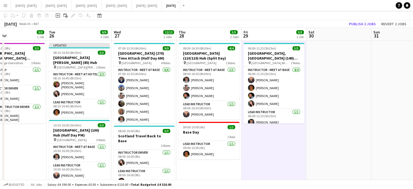
scroll to position [0, 0]
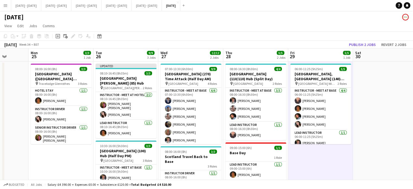
drag, startPoint x: 34, startPoint y: 158, endPoint x: 146, endPoint y: 157, distance: 111.8
click at [146, 157] on app-calendar-viewport "Fri 22 3/3 2 Jobs Sat 23 Sun 24 Mon 25 3/3 1 Job Tue 26 9/9 3 Jobs Wed 27 12/12…" at bounding box center [206, 172] width 413 height 249
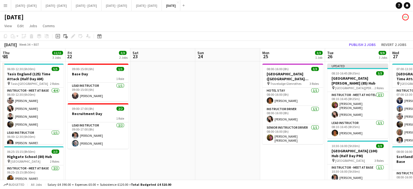
drag, startPoint x: 179, startPoint y: 148, endPoint x: 261, endPoint y: 138, distance: 82.5
click at [261, 138] on app-calendar-viewport "Tue 19 6/6 2 Jobs Wed 20 5/5 1 Job Thu 21 11/11 3 Jobs Fri 22 3/3 2 Jobs Sat 23…" at bounding box center [206, 172] width 413 height 249
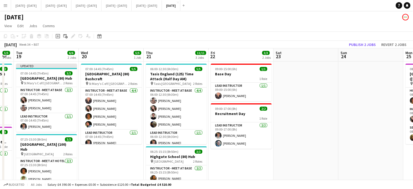
scroll to position [0, 113]
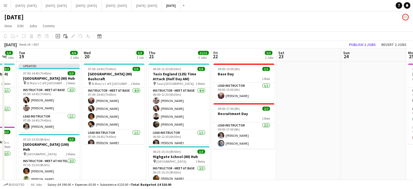
drag, startPoint x: 245, startPoint y: 159, endPoint x: 252, endPoint y: 158, distance: 7.1
click at [252, 158] on app-calendar-viewport "Sun 17 Mon 18 5/5 2 Jobs Tue 19 6/6 2 Jobs Wed 20 5/5 1 Job Thu 21 11/11 3 Jobs…" at bounding box center [206, 172] width 413 height 249
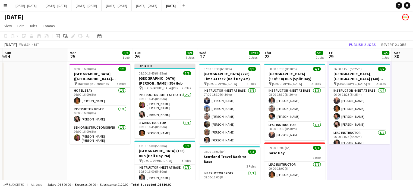
drag, startPoint x: 343, startPoint y: 122, endPoint x: 4, endPoint y: 138, distance: 338.9
click at [4, 138] on app-calendar-viewport "Thu 21 11/11 3 Jobs Fri 22 3/3 2 Jobs Sat 23 Sun 24 Mon 25 3/3 1 Job Tue 26 9/9…" at bounding box center [206, 172] width 413 height 249
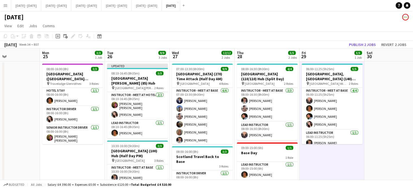
drag, startPoint x: 91, startPoint y: 167, endPoint x: 64, endPoint y: 162, distance: 28.1
click at [64, 162] on app-calendar-viewport "Thu 21 11/11 3 Jobs Fri 22 3/3 2 Jobs Sat 23 Sun 24 Mon 25 3/3 1 Job Tue 26 9/9…" at bounding box center [206, 172] width 413 height 249
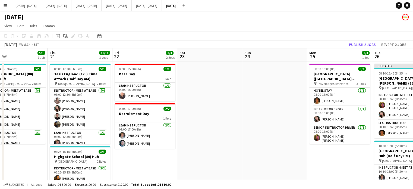
scroll to position [0, 146]
drag, startPoint x: 86, startPoint y: 159, endPoint x: 322, endPoint y: 167, distance: 236.7
click at [322, 167] on app-calendar-viewport "Mon 18 5/5 2 Jobs Tue 19 6/6 2 Jobs Wed 20 5/5 1 Job Thu 21 11/11 3 Jobs Fri 22…" at bounding box center [206, 172] width 413 height 249
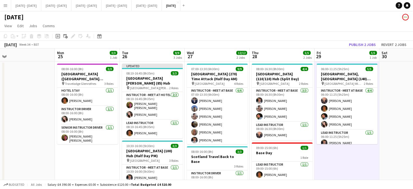
scroll to position [0, 140]
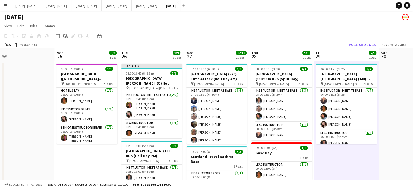
drag, startPoint x: 345, startPoint y: 157, endPoint x: 92, endPoint y: 161, distance: 253.1
click at [92, 161] on app-calendar-viewport "Fri 22 3/3 2 Jobs Sat 23 Sun 24 Mon 25 3/3 1 Job Tue 26 9/9 3 Jobs Wed 27 12/12…" at bounding box center [206, 172] width 413 height 249
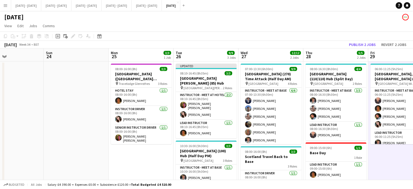
scroll to position [0, 150]
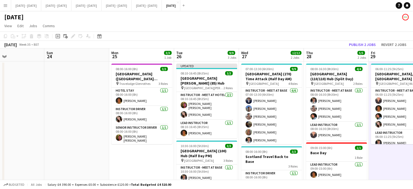
drag, startPoint x: 354, startPoint y: 160, endPoint x: 409, endPoint y: 130, distance: 62.5
click at [409, 130] on app-calendar-viewport "Thu 21 11/11 3 Jobs Fri 22 3/3 2 Jobs Sat 23 Sun 24 Mon 25 3/3 1 Job Tue 26 9/9…" at bounding box center [206, 172] width 413 height 249
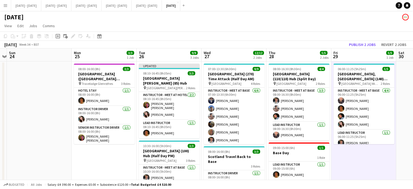
scroll to position [0, 195]
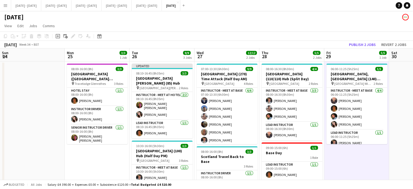
drag, startPoint x: 142, startPoint y: 152, endPoint x: 97, endPoint y: 155, distance: 44.6
click at [97, 155] on app-calendar-viewport "Thu 21 11/11 3 Jobs Fri 22 3/3 2 Jobs Sat 23 Sun 24 Mon 25 3/3 1 Job Tue 26 9/9…" at bounding box center [206, 172] width 413 height 249
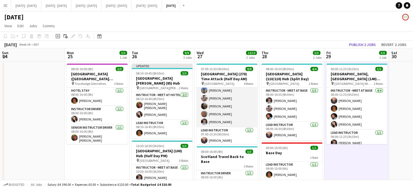
scroll to position [27, 0]
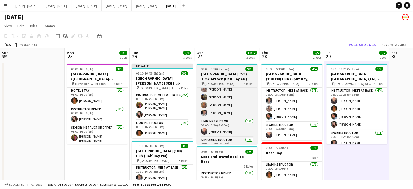
click at [215, 70] on span "07:00-13:30 (6h30m)" at bounding box center [215, 69] width 28 height 4
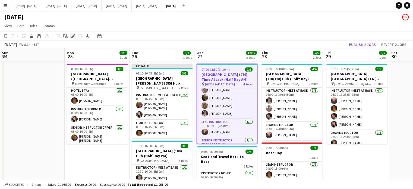
click at [72, 36] on icon "Edit" at bounding box center [73, 36] width 4 height 4
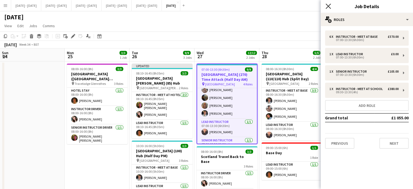
click at [330, 5] on icon "Close pop-in" at bounding box center [327, 6] width 5 height 5
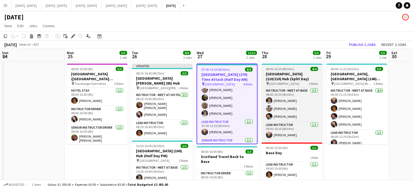
click at [295, 82] on div "pin Brighton College 2 Roles" at bounding box center [291, 83] width 61 height 4
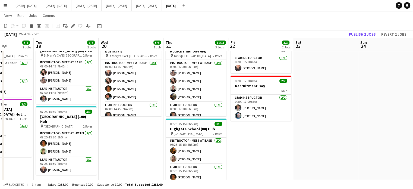
scroll to position [0, 123]
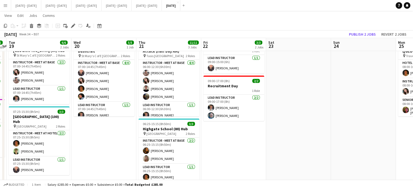
drag, startPoint x: 44, startPoint y: 104, endPoint x: 375, endPoint y: 116, distance: 331.2
click at [375, 116] on app-calendar-viewport "Sun 17 Mon 18 5/5 2 Jobs Tue 19 6/6 2 Jobs Wed 20 5/5 1 Job Thu 21 11/11 3 Jobs…" at bounding box center [206, 131] width 413 height 275
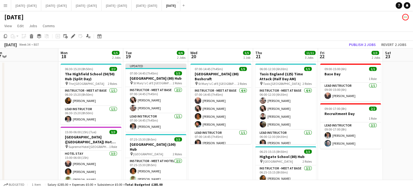
scroll to position [0, 132]
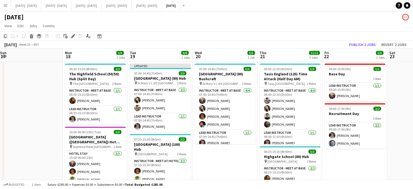
drag, startPoint x: 136, startPoint y: 157, endPoint x: 214, endPoint y: 143, distance: 79.4
click at [214, 143] on app-calendar-viewport "Fri 15 2/2 1 Job Sat 16 Sun 17 Mon 18 5/5 2 Jobs Tue 19 6/6 2 Jobs Wed 20 5/5 1…" at bounding box center [206, 172] width 413 height 249
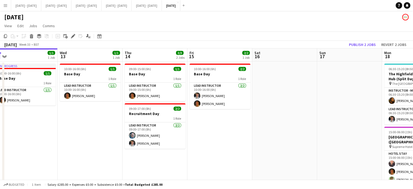
scroll to position [0, 157]
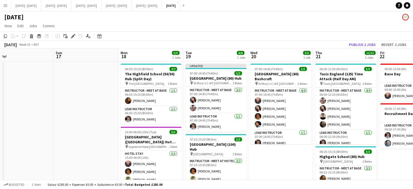
drag, startPoint x: 40, startPoint y: 130, endPoint x: 94, endPoint y: 138, distance: 55.0
click at [94, 138] on app-calendar-viewport "Wed 13 1/1 1 Job Thu 14 3/3 2 Jobs Fri 15 2/2 1 Job Sat 16 Sun 17 Mon 18 5/5 2 …" at bounding box center [206, 172] width 413 height 249
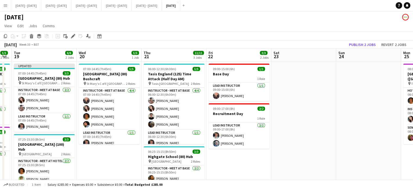
scroll to position [0, 146]
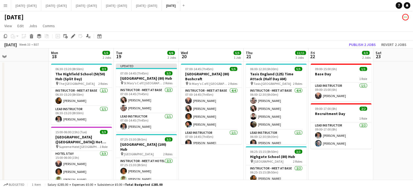
drag, startPoint x: 281, startPoint y: 162, endPoint x: 213, endPoint y: 172, distance: 69.1
click at [213, 172] on app-calendar-viewport "Fri 15 2/2 1 Job Sat 16 Sun 17 Mon 18 5/5 2 Jobs Tue 19 6/6 2 Jobs Wed 20 5/5 1…" at bounding box center [206, 172] width 413 height 249
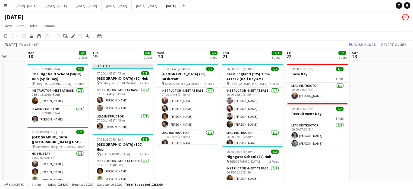
scroll to position [0, 170]
drag, startPoint x: 192, startPoint y: 154, endPoint x: 168, endPoint y: 155, distance: 23.4
click at [168, 155] on app-calendar-viewport "Fri 15 2/2 1 Job Sat 16 Sun 17 Mon 18 5/5 2 Jobs Tue 19 6/6 2 Jobs Wed 20 5/5 1…" at bounding box center [206, 172] width 413 height 249
click at [104, 164] on app-card-role "Instructor - Meet at Hotel [DATE] 07:25-15:30 (8h5m) [PERSON_NAME] [PERSON_NAME]" at bounding box center [122, 171] width 61 height 26
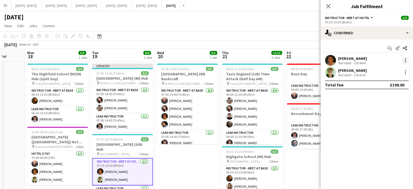
click at [406, 59] on div at bounding box center [405, 60] width 7 height 7
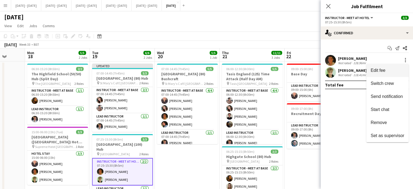
click at [389, 69] on span "Edit fee" at bounding box center [387, 70] width 34 height 5
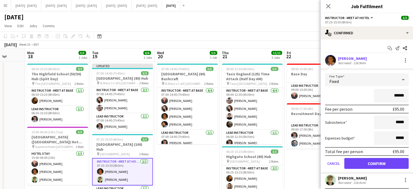
click at [403, 78] on div at bounding box center [402, 79] width 11 height 11
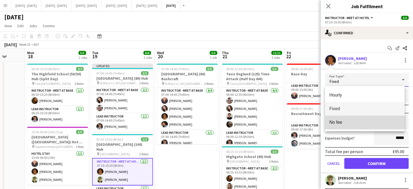
click at [355, 122] on span "No fee" at bounding box center [364, 121] width 71 height 5
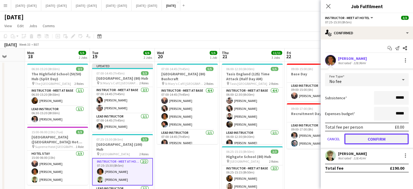
click at [366, 141] on button "Confirm" at bounding box center [376, 138] width 64 height 11
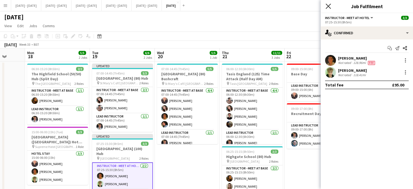
click at [328, 6] on icon at bounding box center [327, 6] width 5 height 5
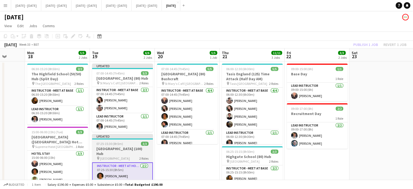
click at [124, 144] on div "07:25-15:30 (8h5m) 3/3" at bounding box center [122, 143] width 61 height 4
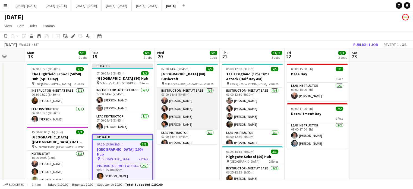
click at [181, 116] on app-card-role "Instructor - Meet at Base [DATE] 07:00-14:45 (7h45m) [PERSON_NAME] [PERSON_NAME…" at bounding box center [187, 108] width 61 height 42
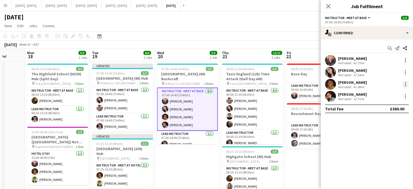
click at [405, 84] on div at bounding box center [404, 84] width 1 height 1
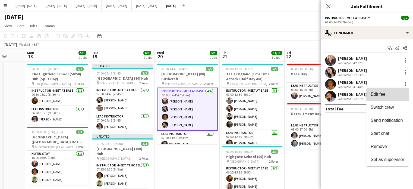
click at [383, 93] on span "Edit fee" at bounding box center [377, 94] width 15 height 5
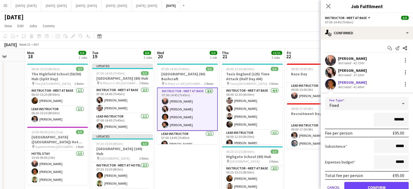
click at [390, 106] on div "Fixed" at bounding box center [361, 103] width 73 height 13
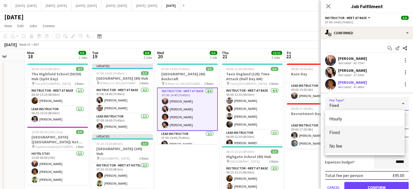
click at [342, 146] on span "No fee" at bounding box center [364, 145] width 71 height 5
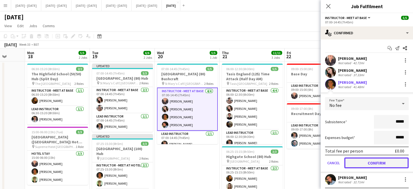
click at [361, 166] on button "Confirm" at bounding box center [376, 162] width 64 height 11
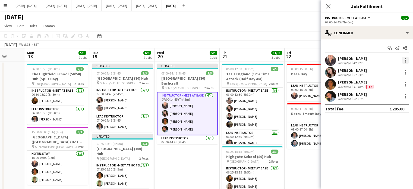
click at [405, 62] on div at bounding box center [404, 61] width 1 height 1
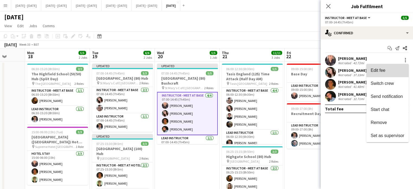
click at [393, 72] on span "Edit fee" at bounding box center [387, 70] width 34 height 5
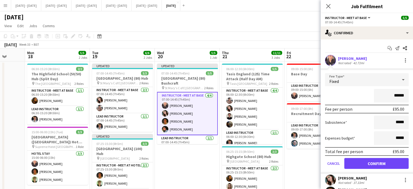
click at [385, 81] on div "Fixed" at bounding box center [361, 79] width 73 height 13
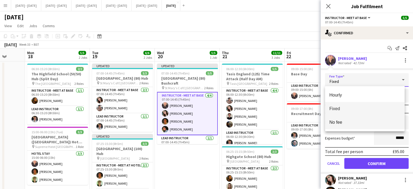
click at [359, 123] on span "No fee" at bounding box center [364, 121] width 71 height 5
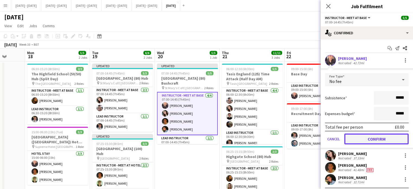
click at [369, 138] on button "Confirm" at bounding box center [376, 138] width 64 height 11
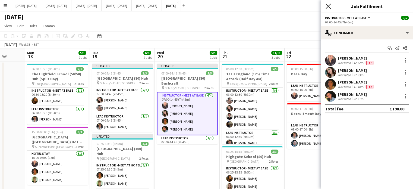
click at [329, 6] on icon "Close pop-in" at bounding box center [327, 6] width 5 height 5
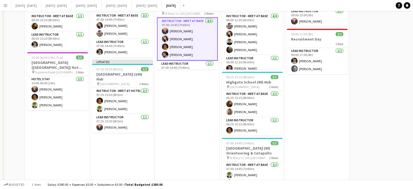
scroll to position [109, 0]
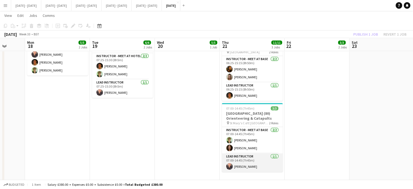
click at [249, 165] on app-card-role "Lead Instructor [DATE] 07:00-14:45 (7h45m) [PERSON_NAME]" at bounding box center [252, 162] width 61 height 18
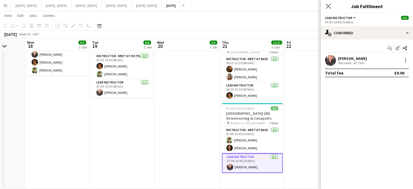
click at [330, 3] on app-icon "Close pop-in" at bounding box center [328, 6] width 8 height 8
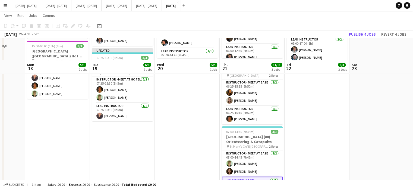
scroll to position [0, 0]
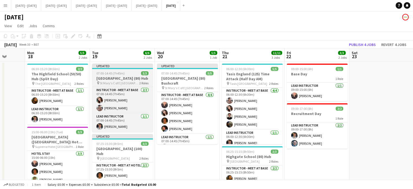
click at [124, 78] on h3 "[GEOGRAPHIC_DATA] (80) Hub" at bounding box center [122, 78] width 61 height 5
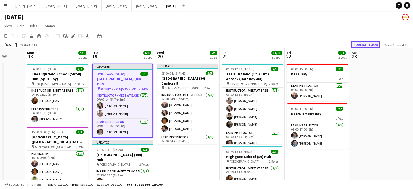
click at [365, 44] on button "Publish 1 job" at bounding box center [365, 44] width 29 height 7
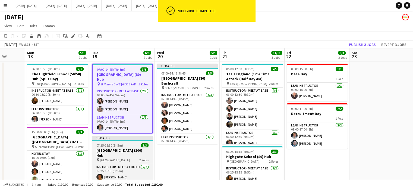
click at [111, 158] on span "[GEOGRAPHIC_DATA]" at bounding box center [115, 160] width 30 height 4
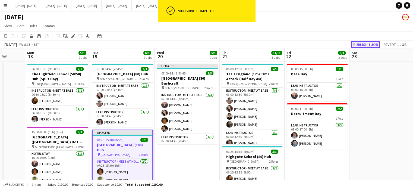
click at [370, 45] on button "Publish 1 job" at bounding box center [365, 44] width 29 height 7
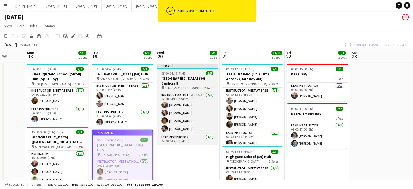
click at [181, 82] on h3 "[GEOGRAPHIC_DATA] (80) Bushcraft" at bounding box center [187, 81] width 61 height 10
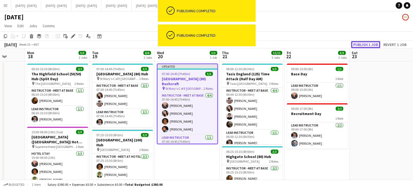
click at [367, 42] on button "Publish 1 job" at bounding box center [365, 44] width 29 height 7
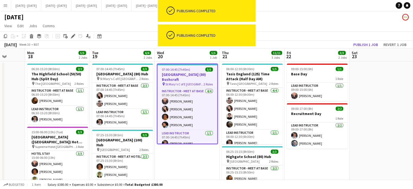
click at [181, 76] on h3 "[GEOGRAPHIC_DATA] (80) Bushcraft" at bounding box center [187, 77] width 60 height 10
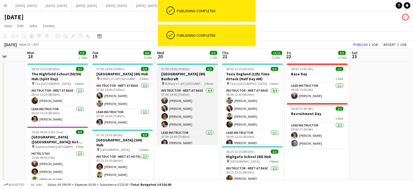
click at [181, 76] on h3 "[GEOGRAPHIC_DATA] (80) Bushcraft" at bounding box center [187, 76] width 61 height 10
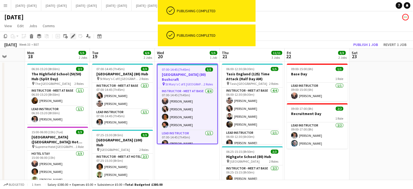
click at [72, 36] on icon at bounding box center [72, 36] width 3 height 3
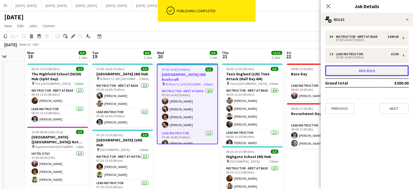
click at [366, 69] on button "Add role" at bounding box center [367, 70] width 84 height 11
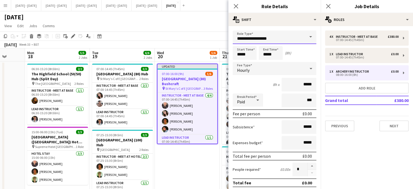
click at [289, 38] on input "**********" at bounding box center [274, 37] width 84 height 14
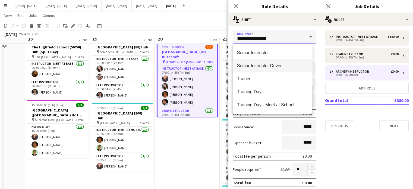
scroll to position [27, 0]
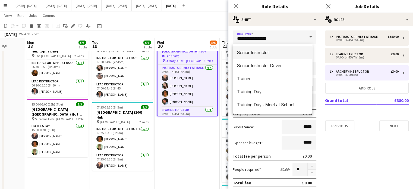
click at [263, 53] on span "Senior Instructor" at bounding box center [272, 52] width 71 height 5
type input "**********"
type input "*******"
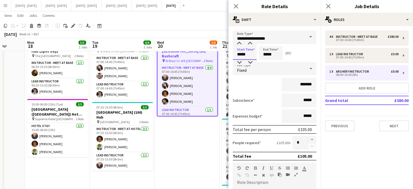
drag, startPoint x: 251, startPoint y: 53, endPoint x: 217, endPoint y: 54, distance: 34.5
click at [217, 54] on body "Menu Boards Boards Boards All jobs Status Workforce Workforce My Workforce Recr…" at bounding box center [206, 126] width 413 height 306
type input "*****"
click at [234, 4] on icon "Close pop-in" at bounding box center [235, 6] width 5 height 5
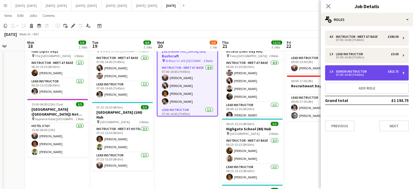
click at [379, 73] on div "07:00-14:45 (7h45m)" at bounding box center [363, 74] width 69 height 3
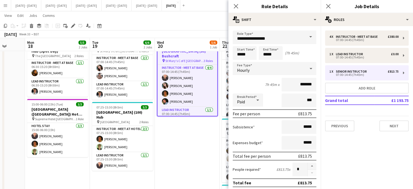
click at [280, 68] on div "Hourly" at bounding box center [268, 68] width 73 height 13
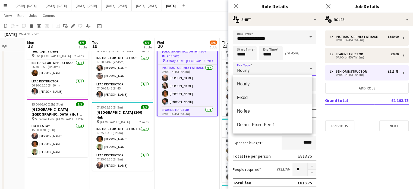
click at [267, 100] on mat-option "Fixed" at bounding box center [271, 97] width 79 height 14
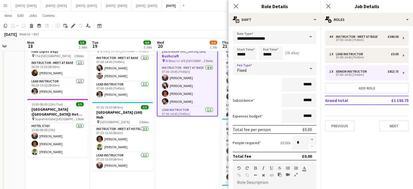
click at [298, 69] on div "Fixed" at bounding box center [268, 68] width 73 height 13
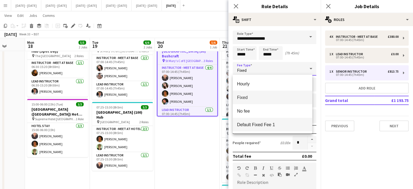
click at [276, 123] on span "Default Fixed Fee 1" at bounding box center [272, 124] width 71 height 5
type input "*******"
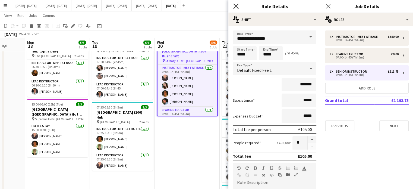
click at [238, 7] on icon "Close pop-in" at bounding box center [235, 6] width 5 height 5
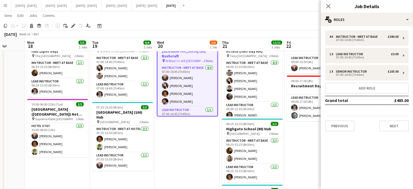
click at [328, 3] on div "Close pop-in" at bounding box center [327, 6] width 15 height 12
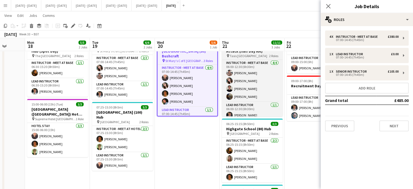
drag, startPoint x: 327, startPoint y: 5, endPoint x: 236, endPoint y: 57, distance: 104.7
click at [327, 5] on icon at bounding box center [328, 6] width 4 height 4
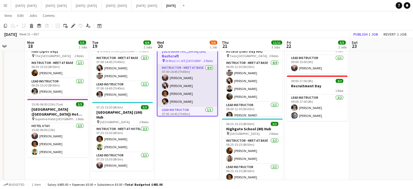
click at [182, 103] on app-card-role "Instructor - Meet at Base [DATE] 07:00-14:45 (7h45m) [PERSON_NAME] [PERSON_NAME…" at bounding box center [187, 86] width 60 height 42
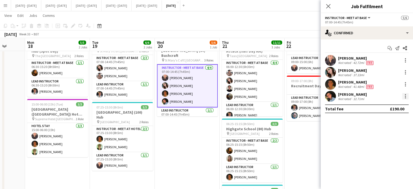
click at [404, 96] on div at bounding box center [405, 96] width 7 height 7
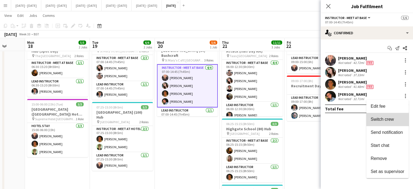
click at [381, 120] on span "Switch crew" at bounding box center [381, 119] width 23 height 5
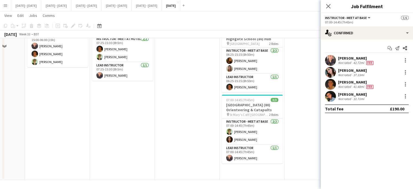
scroll to position [27, 0]
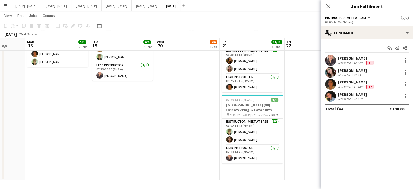
click at [379, 119] on mat-expansion-panel "check Confirmed Start chat Send notification Share [PERSON_NAME] Not rated 42.7…" at bounding box center [366, 113] width 92 height 149
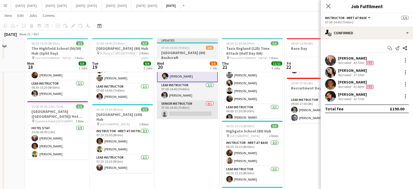
scroll to position [0, 0]
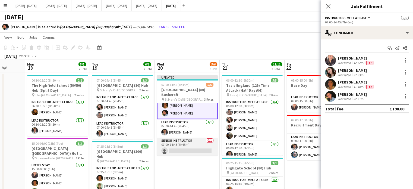
click at [183, 147] on app-card-role "Senior Instructor 0/1 07:00-14:45 (7h45m) single-neutral-actions" at bounding box center [187, 146] width 61 height 18
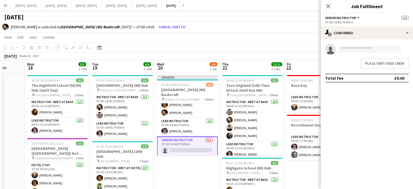
scroll to position [27, 0]
click at [374, 63] on button "Place switched crew" at bounding box center [384, 63] width 48 height 11
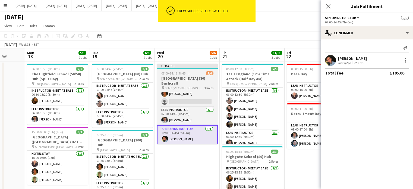
click at [182, 78] on h3 "[GEOGRAPHIC_DATA] (80) Bushcraft" at bounding box center [187, 81] width 61 height 10
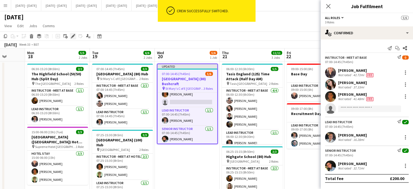
click at [70, 36] on div "Edit" at bounding box center [73, 36] width 7 height 7
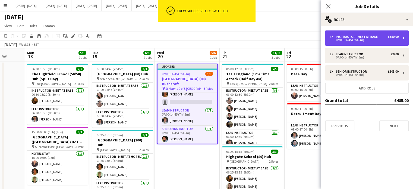
click at [351, 39] on div "07:00-14:45 (7h45m)" at bounding box center [363, 40] width 69 height 3
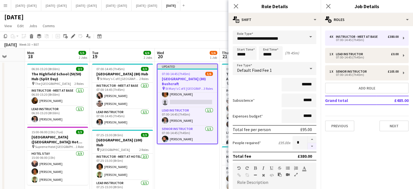
click at [307, 144] on button "button" at bounding box center [311, 146] width 9 height 7
type input "*"
click at [234, 5] on icon at bounding box center [235, 6] width 5 height 5
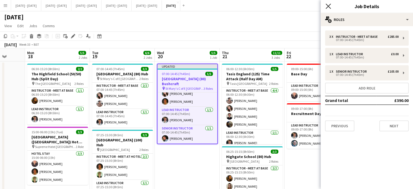
click at [328, 6] on icon at bounding box center [327, 6] width 5 height 5
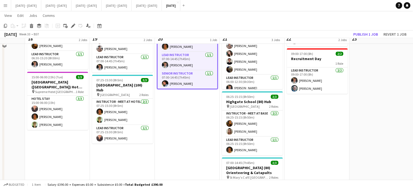
scroll to position [0, 0]
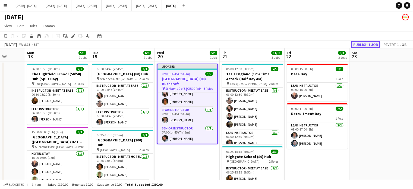
click at [369, 43] on button "Publish 1 job" at bounding box center [365, 44] width 29 height 7
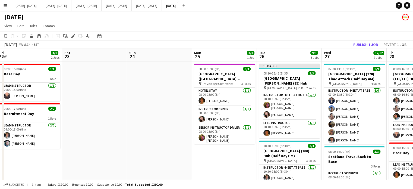
drag, startPoint x: 396, startPoint y: 83, endPoint x: 109, endPoint y: 97, distance: 287.4
click at [109, 97] on app-calendar-viewport "Wed 20 5/5 1 Job Thu 21 11/11 3 Jobs Fri 22 3/3 2 Jobs Sat 23 Sun 24 Mon 25 3/3…" at bounding box center [206, 172] width 413 height 249
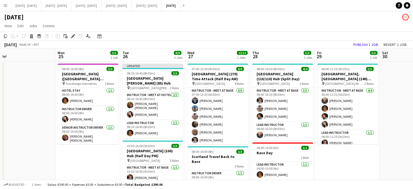
scroll to position [0, 205]
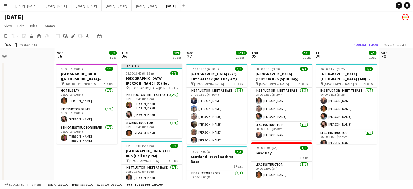
drag, startPoint x: 244, startPoint y: 164, endPoint x: 107, endPoint y: 160, distance: 137.3
click at [107, 160] on app-calendar-viewport "Thu 21 11/11 3 Jobs Fri 22 3/3 2 Jobs Sat 23 Sun 24 Mon 25 3/3 1 Job Tue 26 9/9…" at bounding box center [206, 172] width 413 height 249
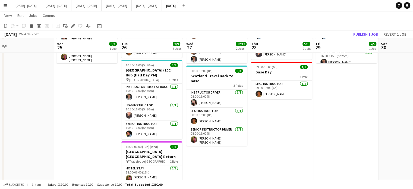
scroll to position [81, 0]
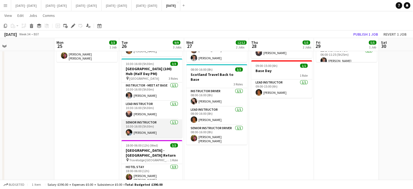
click at [156, 123] on app-card-role "Senior Instructor [DATE] 10:30-16:00 (5h30m) [PERSON_NAME]" at bounding box center [151, 128] width 61 height 18
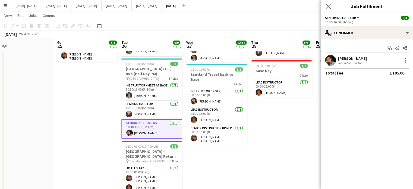
click at [331, 4] on app-icon "Close pop-in" at bounding box center [328, 6] width 8 height 8
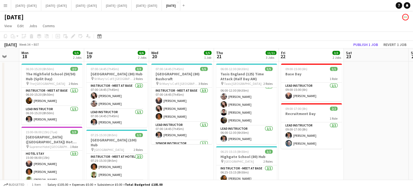
scroll to position [0, 167]
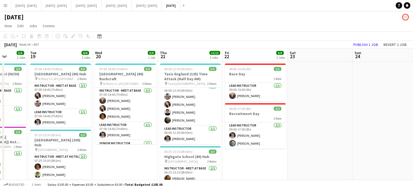
drag, startPoint x: 46, startPoint y: 102, endPoint x: 493, endPoint y: 94, distance: 447.6
click at [412, 94] on html "Menu Boards Boards Boards All jobs Status Workforce Workforce My Workforce Recr…" at bounding box center [206, 153] width 413 height 306
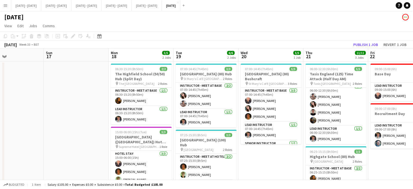
drag, startPoint x: 246, startPoint y: 167, endPoint x: 388, endPoint y: 157, distance: 143.0
click at [388, 157] on app-calendar-viewport "Thu 14 3/3 2 Jobs Fri 15 2/2 1 Job Sat 16 Sun 17 Mon 18 5/5 2 Jobs Tue 19 6/6 2…" at bounding box center [206, 172] width 413 height 249
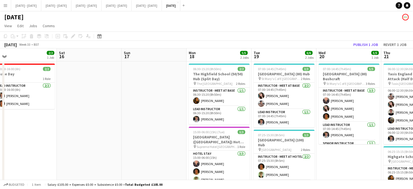
drag, startPoint x: 273, startPoint y: 175, endPoint x: 212, endPoint y: 167, distance: 61.8
click at [377, 162] on app-calendar-viewport "Wed 13 1/1 1 Job Thu 14 3/3 2 Jobs Fri 15 2/2 1 Job Sat 16 Sun 17 Mon 18 5/5 2 …" at bounding box center [206, 172] width 413 height 249
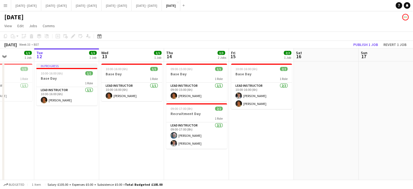
scroll to position [0, 154]
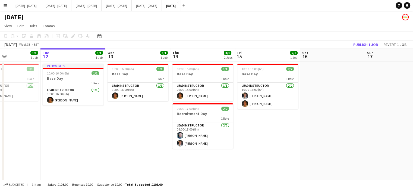
drag, startPoint x: 213, startPoint y: 159, endPoint x: 314, endPoint y: 165, distance: 101.1
click at [314, 165] on app-calendar-viewport "Sat 9 2/2 1 Job Sun 10 Mon 11 1/1 1 Job Tue 12 1/1 1 Job Wed 13 1/1 1 Job Thu 1…" at bounding box center [206, 172] width 413 height 249
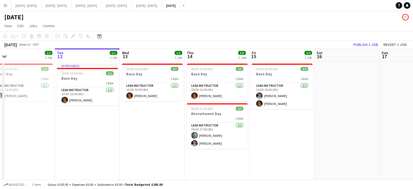
scroll to position [0, 136]
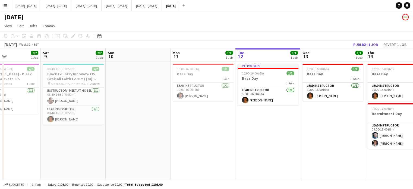
drag, startPoint x: 153, startPoint y: 151, endPoint x: 348, endPoint y: 148, distance: 194.8
click at [348, 148] on app-calendar-viewport "Wed 6 2/2 1 Job Thu 7 Fri 8 2/2 1 Job Sat 9 2/2 1 Job Sun 10 Mon 11 1/1 1 Job T…" at bounding box center [206, 172] width 413 height 249
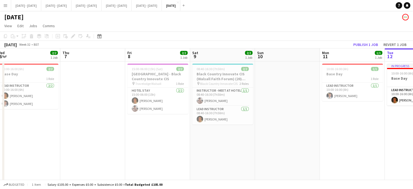
drag, startPoint x: 287, startPoint y: 154, endPoint x: 155, endPoint y: 151, distance: 131.9
click at [155, 151] on app-calendar-viewport "Sun 3 2/2 1 Job Mon 4 4/4 2 Jobs Tue 5 3/3 1 Job Wed 6 2/2 1 Job Thu 7 Fri 8 2/…" at bounding box center [206, 172] width 413 height 249
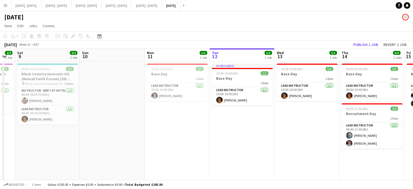
drag, startPoint x: 295, startPoint y: 154, endPoint x: 103, endPoint y: 147, distance: 191.6
click at [103, 147] on app-calendar-viewport "Tue 5 3/3 1 Job Wed 6 2/2 1 Job Thu 7 Fri 8 2/2 1 Job Sat 9 2/2 1 Job Sun 10 Mo…" at bounding box center [206, 172] width 413 height 249
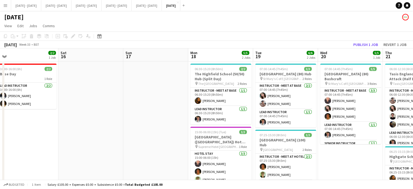
drag, startPoint x: 296, startPoint y: 138, endPoint x: 80, endPoint y: 127, distance: 216.2
click at [80, 127] on app-calendar-viewport "Tue 12 1/1 1 Job Wed 13 1/1 1 Job Thu 14 3/3 2 Jobs Fri 15 2/2 1 Job Sat 16 Sun…" at bounding box center [206, 172] width 413 height 249
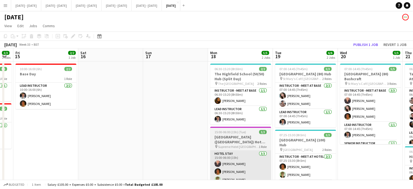
drag, startPoint x: 350, startPoint y: 163, endPoint x: 218, endPoint y: 150, distance: 133.3
click at [375, 154] on app-calendar-viewport "Wed 13 1/1 1 Job Thu 14 3/3 2 Jobs Fri 15 2/2 1 Job Sat 16 Sun 17 Mon 18 5/5 2 …" at bounding box center [206, 172] width 413 height 249
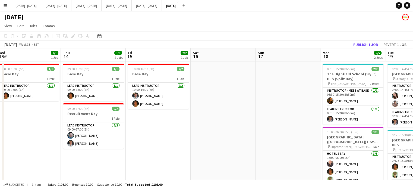
scroll to position [0, 162]
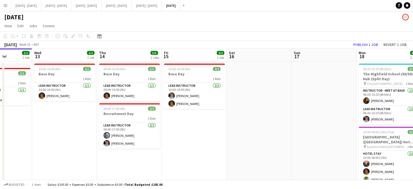
drag, startPoint x: 39, startPoint y: 155, endPoint x: 180, endPoint y: 156, distance: 140.8
click at [180, 156] on app-calendar-viewport "Sun 10 Mon 11 1/1 1 Job Tue 12 1/1 1 Job Wed 13 1/1 1 Job Thu 14 3/3 2 Jobs Fri…" at bounding box center [206, 172] width 413 height 249
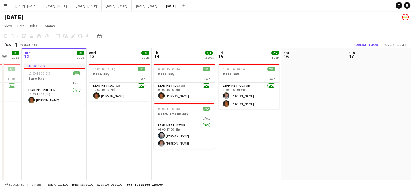
scroll to position [0, 171]
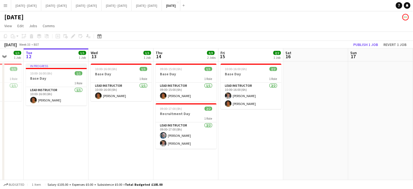
drag, startPoint x: 68, startPoint y: 155, endPoint x: 115, endPoint y: 141, distance: 48.6
click at [125, 155] on app-calendar-viewport "Sat 9 2/2 1 Job Sun 10 Mon 11 1/1 1 Job Tue 12 1/1 1 Job Wed 13 1/1 1 Job Thu 1…" at bounding box center [206, 172] width 413 height 249
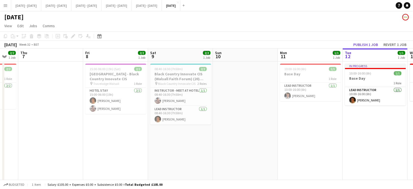
scroll to position [0, 136]
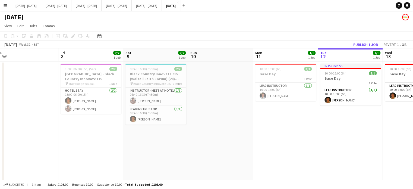
drag, startPoint x: 218, startPoint y: 145, endPoint x: 413, endPoint y: 134, distance: 196.1
click at [412, 134] on html "Menu Boards Boards Boards All jobs Status Workforce Workforce My Workforce Recr…" at bounding box center [206, 153] width 413 height 306
drag, startPoint x: 369, startPoint y: 151, endPoint x: 118, endPoint y: 137, distance: 251.3
click at [147, 155] on app-calendar-viewport "Tue 5 3/3 1 Job Wed 6 2/2 1 Job Thu 7 Fri 8 2/2 1 Job Sat 9 2/2 1 Job Sun 10 Mo…" at bounding box center [206, 172] width 413 height 249
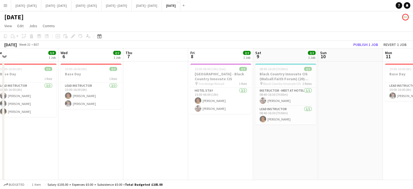
click at [154, 136] on app-calendar-viewport "Sun 3 2/2 1 Job Mon 4 4/4 2 Jobs Tue 5 3/3 1 Job Wed 6 2/2 1 Job Thu 7 Fri 8 2/…" at bounding box center [206, 172] width 413 height 249
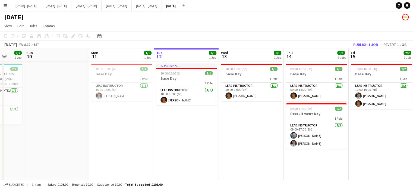
drag, startPoint x: 351, startPoint y: 146, endPoint x: 110, endPoint y: 147, distance: 241.2
click at [110, 147] on app-calendar-viewport "Wed 6 2/2 1 Job Thu 7 Fri 8 2/2 1 Job Sat 9 2/2 1 Job Sun 10 Mon 11 1/1 1 Job T…" at bounding box center [206, 172] width 413 height 249
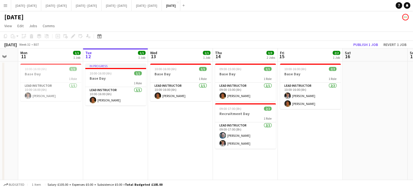
scroll to position [0, 177]
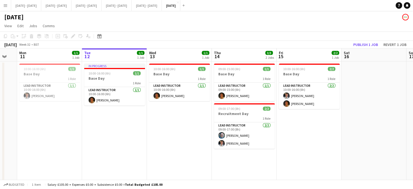
drag, startPoint x: 235, startPoint y: 143, endPoint x: 163, endPoint y: 149, distance: 72.2
click at [163, 149] on app-calendar-viewport "Fri 8 2/2 1 Job Sat 9 2/2 1 Job Sun 10 Mon 11 1/1 1 Job Tue 12 1/1 1 Job Wed 13…" at bounding box center [206, 172] width 413 height 249
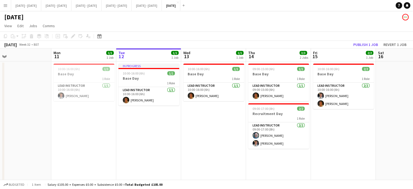
scroll to position [0, 138]
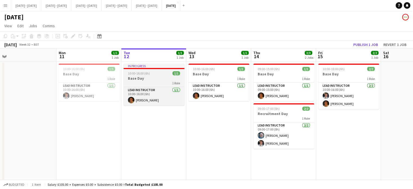
drag, startPoint x: 309, startPoint y: 152, endPoint x: 148, endPoint y: 76, distance: 178.0
click at [339, 147] on app-calendar-viewport "Fri 8 2/2 1 Job Sat 9 2/2 1 Job Sun 10 Mon 11 1/1 1 Job Tue 12 1/1 1 Job Wed 13…" at bounding box center [206, 172] width 413 height 249
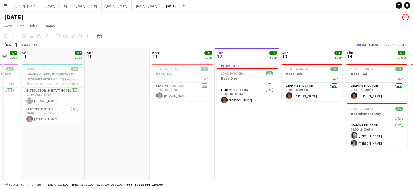
drag, startPoint x: 70, startPoint y: 130, endPoint x: 293, endPoint y: 131, distance: 223.0
click at [293, 131] on app-calendar-viewport "Wed 6 Thu 7 Fri 8 2/2 1 Job Sat 9 2/2 1 Job Sun 10 Mon 11 1/1 1 Job Tue 12 1/1 …" at bounding box center [206, 131] width 413 height 166
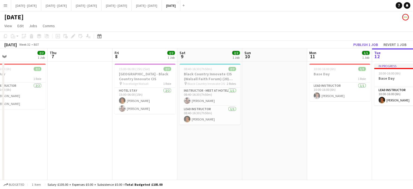
scroll to position [0, 148]
drag, startPoint x: 142, startPoint y: 133, endPoint x: 122, endPoint y: 136, distance: 20.0
click at [122, 136] on app-calendar-viewport "Mon 4 4/4 2 Jobs Tue 5 3/3 1 Job Wed 6 2/2 1 Job Thu 7 Fri 8 2/2 1 Job Sat 9 2/…" at bounding box center [206, 131] width 413 height 166
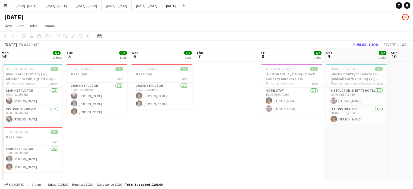
scroll to position [0, 109]
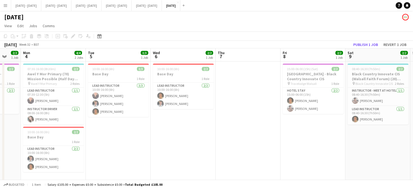
drag, startPoint x: 157, startPoint y: 131, endPoint x: 326, endPoint y: 142, distance: 169.4
click at [326, 142] on app-calendar-viewport "Sat 2 Sun 3 2/2 1 Job Mon 4 4/4 2 Jobs Tue 5 3/3 1 Job Wed 6 2/2 1 Job Thu 7 Fr…" at bounding box center [206, 131] width 413 height 166
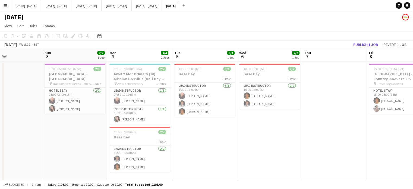
scroll to position [0, 150]
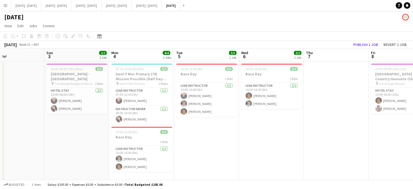
drag, startPoint x: 150, startPoint y: 143, endPoint x: 238, endPoint y: 142, distance: 88.2
click at [238, 142] on app-calendar-viewport "Thu 31 Fri 1 Sat 2 Sun 3 2/2 1 Job Mon 4 4/4 2 Jobs Tue 5 3/3 1 Job Wed 6 2/2 1…" at bounding box center [206, 131] width 413 height 166
click at [142, 97] on app-card-role "Lead Instructor [DATE] 07:30-12:30 (5h) [PERSON_NAME]" at bounding box center [141, 96] width 61 height 18
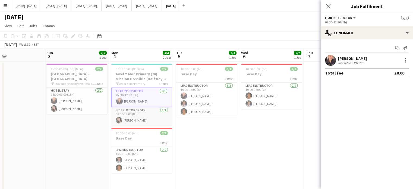
click at [136, 115] on app-card-role "Instructor Driver [DATE] 08:00-16:00 (8h) [PERSON_NAME]" at bounding box center [141, 116] width 61 height 18
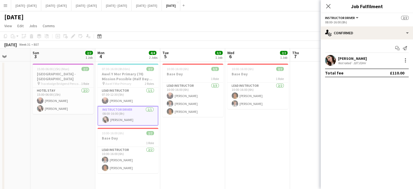
scroll to position [0, 164]
drag, startPoint x: 220, startPoint y: 151, endPoint x: 206, endPoint y: 153, distance: 14.2
click at [206, 153] on app-calendar-viewport "Thu 31 Fri 1 Sat 2 Sun 3 2/2 1 Job Mon 4 4/4 2 Jobs Tue 5 3/3 1 Job Wed 6 2/2 1…" at bounding box center [206, 131] width 413 height 166
click at [194, 96] on app-card-role "Lead Instructor [DATE] 10:00-16:00 (6h) [PERSON_NAME] [PERSON_NAME] [PERSON_NAM…" at bounding box center [192, 99] width 61 height 34
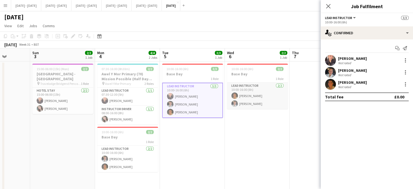
click at [241, 97] on app-card-role "Lead Instructor [DATE] 10:00-16:00 (6h) [PERSON_NAME] [PERSON_NAME]" at bounding box center [257, 95] width 61 height 26
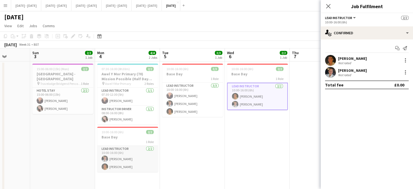
click at [135, 161] on app-card-role "Lead Instructor [DATE] 10:00-16:00 (6h) [PERSON_NAME] [PERSON_NAME]" at bounding box center [127, 158] width 61 height 26
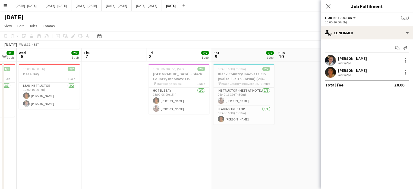
scroll to position [0, 243]
drag, startPoint x: 246, startPoint y: 156, endPoint x: 37, endPoint y: 157, distance: 208.6
click at [37, 157] on app-calendar-viewport "Sat 2 Sun 3 2/2 1 Job Mon 4 4/4 2 Jobs Tue 5 3/3 1 Job Wed 6 2/2 1 Job Thu 7 Fr…" at bounding box center [206, 131] width 413 height 166
click at [175, 90] on app-card-role "Hotel Stay [DATE] 15:00-06:00 (15h) [PERSON_NAME] [PERSON_NAME]" at bounding box center [178, 100] width 61 height 26
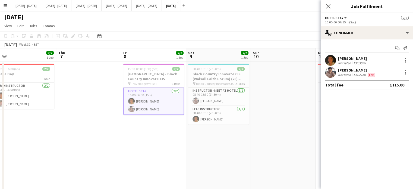
scroll to position [0, 144]
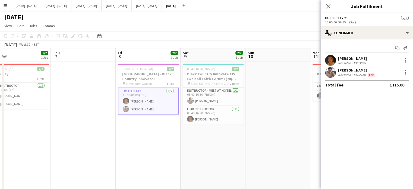
drag, startPoint x: 236, startPoint y: 143, endPoint x: 206, endPoint y: 146, distance: 30.2
click at [206, 146] on app-calendar-viewport "Mon 4 4/4 2 Jobs Tue 5 3/3 1 Job Wed 6 2/2 1 Job Thu 7 Fri 8 2/2 1 Job Sat 9 2/…" at bounding box center [206, 131] width 413 height 166
click at [220, 81] on h3 "Black Country Innovate CIS (Walsall Faith Forum) (20) Hub" at bounding box center [213, 76] width 61 height 10
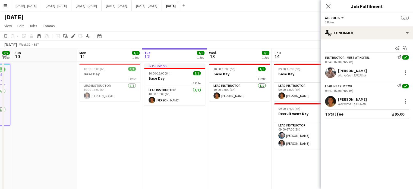
drag, startPoint x: 279, startPoint y: 97, endPoint x: 39, endPoint y: 114, distance: 239.8
click at [39, 114] on app-calendar-viewport "Wed 6 2/2 1 Job Thu 7 Fri 8 2/2 1 Job Sat 9 2/2 1 Job Sun 10 Mon 11 1/1 1 Job T…" at bounding box center [206, 131] width 413 height 166
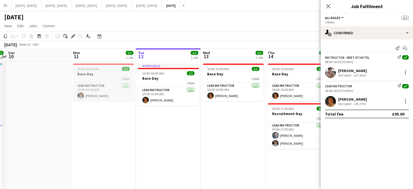
click at [105, 78] on div "1 Role" at bounding box center [103, 78] width 61 height 4
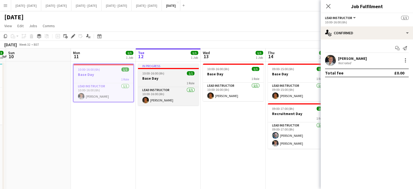
click at [164, 78] on h3 "Base Day" at bounding box center [168, 78] width 61 height 5
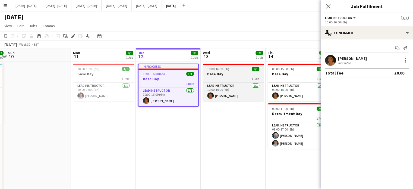
click at [226, 72] on h3 "Base Day" at bounding box center [233, 73] width 61 height 5
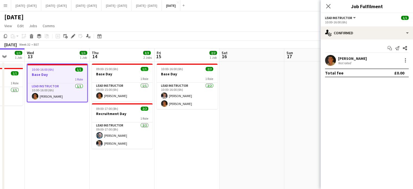
drag, startPoint x: 232, startPoint y: 127, endPoint x: 55, endPoint y: 152, distance: 178.3
click at [55, 152] on app-calendar-viewport "Sat 9 2/2 1 Job Sun 10 Mon 11 1/1 1 Job Tue 12 1/1 1 Job Wed 13 1/1 1 Job Thu 1…" at bounding box center [206, 131] width 413 height 166
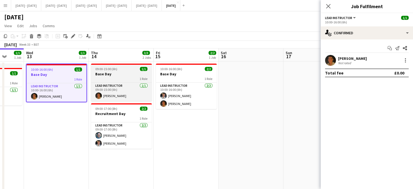
click at [116, 74] on h3 "Base Day" at bounding box center [121, 73] width 61 height 5
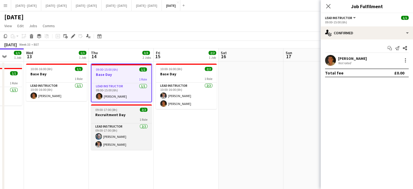
click at [111, 120] on div "1 Role" at bounding box center [121, 119] width 61 height 4
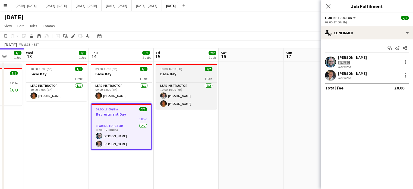
click at [175, 73] on h3 "Base Day" at bounding box center [186, 73] width 61 height 5
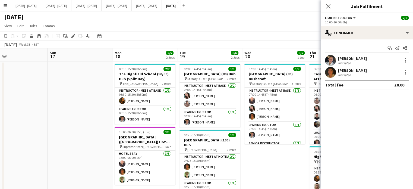
scroll to position [0, 223]
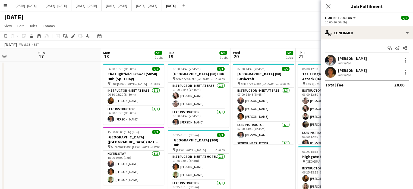
drag, startPoint x: 247, startPoint y: 89, endPoint x: 0, endPoint y: 140, distance: 252.1
click at [0, 140] on app-calendar-viewport "Wed 13 1/1 1 Job Thu 14 3/3 2 Jobs Fri 15 2/2 1 Job Sat 16 Sun 17 Mon 18 5/5 2 …" at bounding box center [206, 172] width 413 height 249
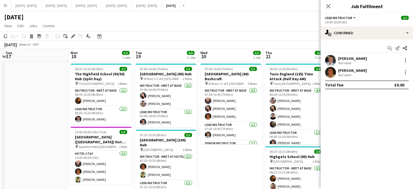
scroll to position [0, 195]
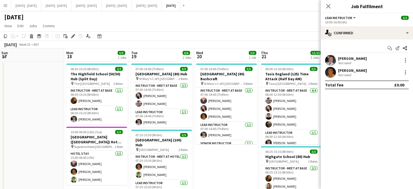
drag, startPoint x: 256, startPoint y: 160, endPoint x: 219, endPoint y: 161, distance: 36.9
click at [219, 161] on app-calendar-viewport "Thu 14 3/3 2 Jobs Fri 15 2/2 1 Job Sat 16 Sun 17 Mon 18 5/5 2 Jobs Tue 19 6/6 2…" at bounding box center [206, 172] width 413 height 249
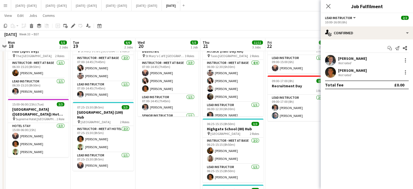
scroll to position [0, 255]
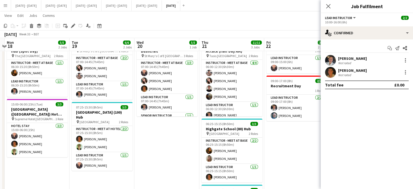
drag, startPoint x: 224, startPoint y: 132, endPoint x: 165, endPoint y: 150, distance: 62.0
click at [165, 150] on app-calendar-viewport "Thu 14 3/3 2 Jobs Fri 15 2/2 1 Job Sat 16 Sun 17 Mon 18 5/5 2 Jobs Tue 19 6/6 2…" at bounding box center [206, 131] width 413 height 275
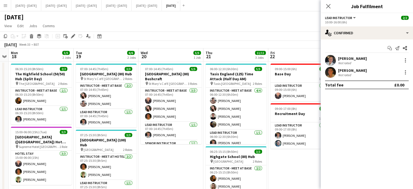
scroll to position [0, 240]
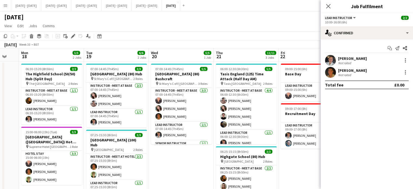
drag, startPoint x: 168, startPoint y: 173, endPoint x: 182, endPoint y: 172, distance: 14.4
click at [182, 172] on app-calendar-viewport "Thu 14 3/3 2 Jobs Fri 15 2/2 1 Job Sat 16 Sun 17 Mon 18 5/5 2 Jobs Tue 19 6/6 2…" at bounding box center [206, 172] width 413 height 249
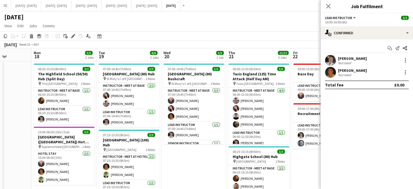
scroll to position [0, 229]
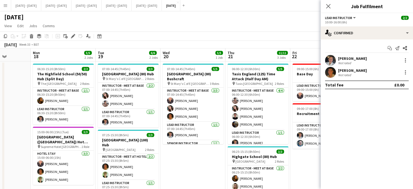
drag, startPoint x: 176, startPoint y: 169, endPoint x: 186, endPoint y: 170, distance: 10.1
click at [186, 170] on app-calendar-viewport "Thu 14 3/3 2 Jobs Fri 15 2/2 1 Job Sat 16 Sun 17 Mon 18 5/5 2 Jobs Tue 19 6/6 2…" at bounding box center [206, 172] width 413 height 249
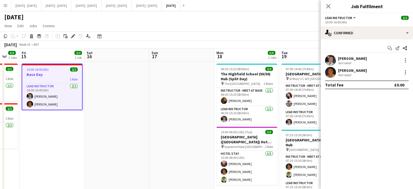
scroll to position [0, 120]
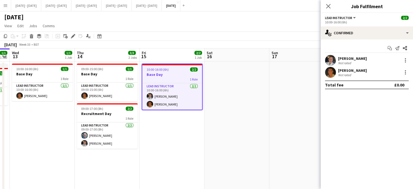
drag, startPoint x: 16, startPoint y: 129, endPoint x: 355, endPoint y: 137, distance: 338.9
click at [355, 137] on body "Menu Boards Boards Boards All jobs Status Workforce Workforce My Workforce Recr…" at bounding box center [206, 153] width 413 height 306
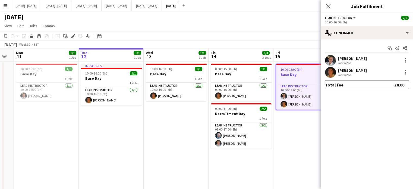
scroll to position [0, 214]
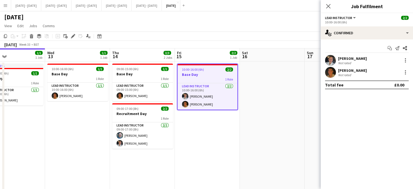
drag, startPoint x: 167, startPoint y: 163, endPoint x: 98, endPoint y: 177, distance: 70.7
click at [98, 177] on app-calendar-viewport "Sat 9 2/2 1 Job Sun 10 Mon 11 1/1 1 Job Tue 12 1/1 1 Job Wed 13 1/1 1 Job Thu 1…" at bounding box center [206, 172] width 413 height 249
click at [330, 3] on app-icon "Close pop-in" at bounding box center [328, 6] width 8 height 8
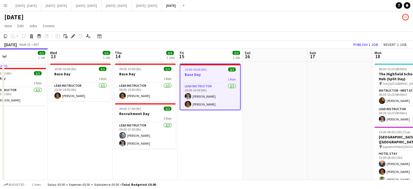
drag, startPoint x: 331, startPoint y: 127, endPoint x: 334, endPoint y: 131, distance: 4.7
click at [334, 131] on app-calendar-viewport "Sun 10 Mon 11 1/1 1 Job Tue 12 1/1 1 Job Wed 13 1/1 1 Job Thu 14 3/3 2 Jobs Fri…" at bounding box center [206, 172] width 413 height 249
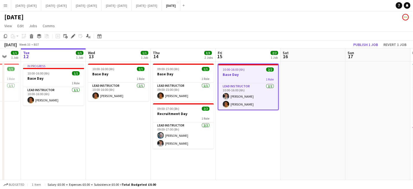
scroll to position [0, 167]
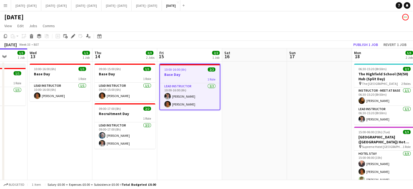
drag, startPoint x: 267, startPoint y: 157, endPoint x: 274, endPoint y: 156, distance: 6.9
click at [274, 156] on app-calendar-viewport "Sun 10 Mon 11 1/1 1 Job Tue 12 1/1 1 Job Wed 13 1/1 1 Job Thu 14 3/3 2 Jobs Fri…" at bounding box center [206, 172] width 413 height 249
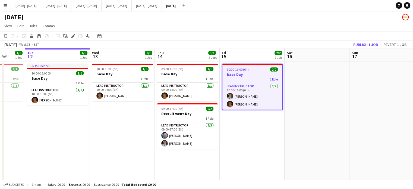
scroll to position [0, 169]
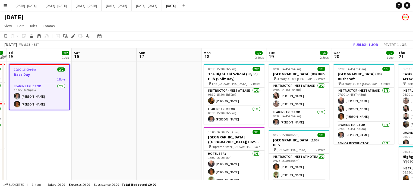
drag, startPoint x: 274, startPoint y: 156, endPoint x: 55, endPoint y: 143, distance: 219.5
click at [55, 143] on app-calendar-viewport "Mon 11 1/1 1 Job Tue 12 1/1 1 Job Wed 13 1/1 1 Job Thu 14 3/3 2 Jobs Fri 15 2/2…" at bounding box center [206, 172] width 413 height 249
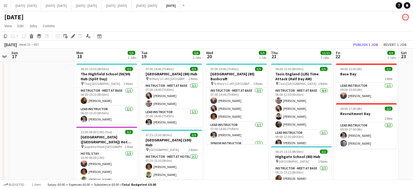
scroll to position [0, 192]
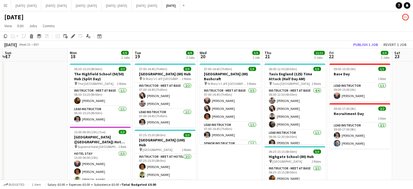
drag, startPoint x: 340, startPoint y: 165, endPoint x: 213, endPoint y: 174, distance: 127.8
click at [213, 174] on app-calendar-viewport "Thu 14 3/3 2 Jobs Fri 15 2/2 1 Job Sat 16 Sun 17 Mon 18 5/5 2 Jobs Tue 19 6/6 2…" at bounding box center [206, 172] width 413 height 249
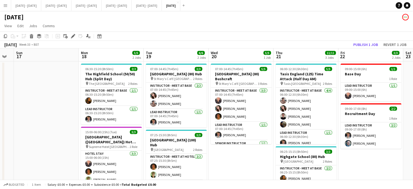
scroll to position [0, 179]
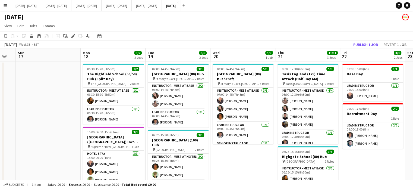
drag, startPoint x: 227, startPoint y: 171, endPoint x: 240, endPoint y: 169, distance: 13.2
click at [240, 169] on app-calendar-viewport "Thu 14 3/3 2 Jobs Fri 15 2/2 1 Job Sat 16 Sun 17 Mon 18 5/5 2 Jobs Tue 19 6/6 2…" at bounding box center [206, 172] width 413 height 249
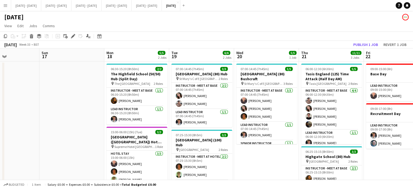
scroll to position [0, 191]
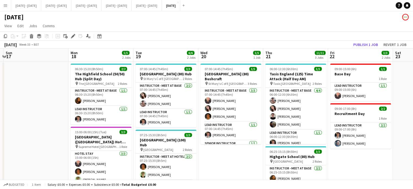
drag, startPoint x: 244, startPoint y: 167, endPoint x: 232, endPoint y: 176, distance: 15.3
click at [232, 176] on app-calendar-viewport "Thu 14 3/3 2 Jobs Fri 15 2/2 1 Job Sat 16 Sun 17 Mon 18 5/5 2 Jobs Tue 19 6/6 2…" at bounding box center [206, 172] width 413 height 249
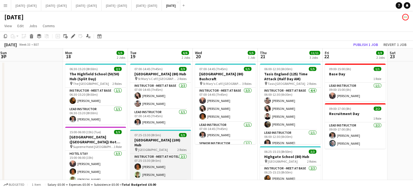
drag, startPoint x: 48, startPoint y: 104, endPoint x: 158, endPoint y: 146, distance: 117.9
click at [42, 103] on app-calendar-viewport "Thu 14 3/3 2 Jobs Fri 15 2/2 1 Job Sat 16 Sun 17 Mon 18 5/5 2 Jobs Tue 19 6/6 2…" at bounding box center [206, 172] width 413 height 249
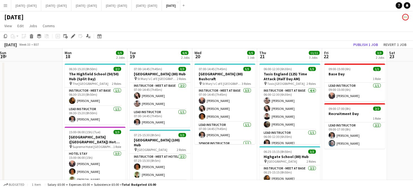
scroll to position [0, 189]
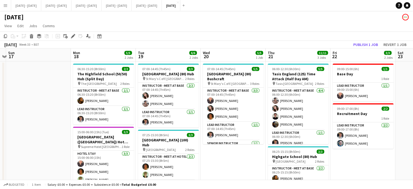
drag, startPoint x: 220, startPoint y: 154, endPoint x: 229, endPoint y: 154, distance: 8.4
click at [229, 154] on app-calendar-viewport "Thu 14 3/3 2 Jobs Fri 15 2/2 1 Job Sat 16 Sun 17 Mon 18 5/5 2 Jobs Tue 19 6/6 2…" at bounding box center [206, 172] width 413 height 249
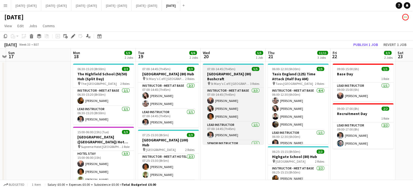
click at [224, 76] on h3 "[GEOGRAPHIC_DATA] (80) Bushcraft" at bounding box center [233, 76] width 61 height 10
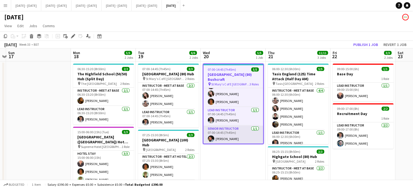
scroll to position [0, 0]
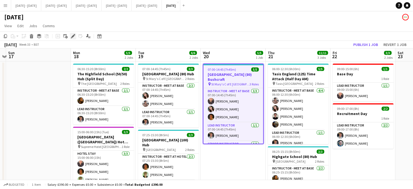
click at [71, 37] on icon "Edit" at bounding box center [73, 36] width 4 height 4
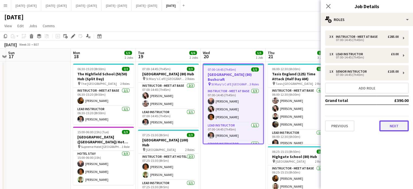
click at [394, 125] on button "Next" at bounding box center [393, 125] width 29 height 11
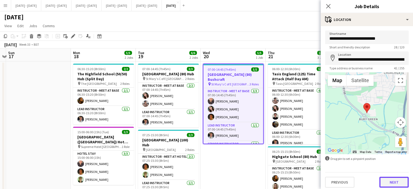
click at [386, 180] on button "Next" at bounding box center [393, 181] width 29 height 11
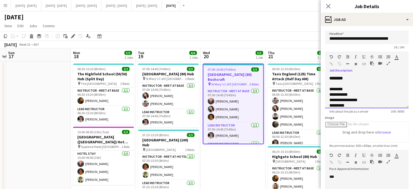
click at [360, 75] on div "**********" at bounding box center [367, 90] width 84 height 36
click at [359, 77] on div "**********" at bounding box center [367, 91] width 84 height 33
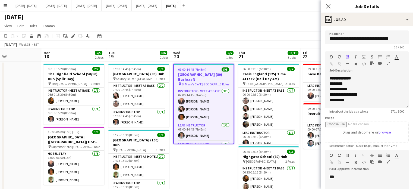
scroll to position [0, 219]
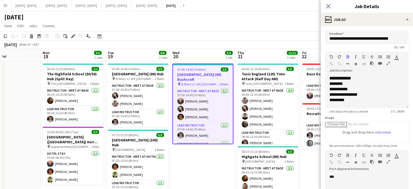
drag, startPoint x: 250, startPoint y: 163, endPoint x: 219, endPoint y: 161, distance: 30.5
click at [219, 161] on app-calendar-viewport "Thu 14 3/3 2 Jobs Fri 15 2/2 1 Job Sat 16 Sun 17 Mon 18 5/5 2 Jobs Tue 19 6/6 2…" at bounding box center [206, 172] width 413 height 249
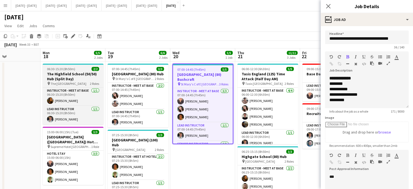
click at [65, 74] on h3 "The Highfield School (50/50) Hub (Split Day)" at bounding box center [73, 76] width 61 height 10
type input "**********"
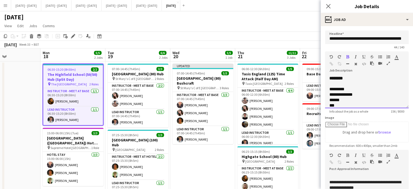
click at [365, 76] on div "**********" at bounding box center [367, 91] width 84 height 33
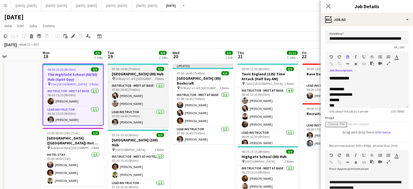
click at [135, 73] on h3 "[GEOGRAPHIC_DATA] (80) Hub" at bounding box center [137, 73] width 61 height 5
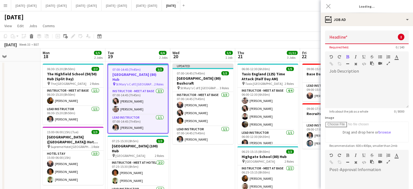
type input "**********"
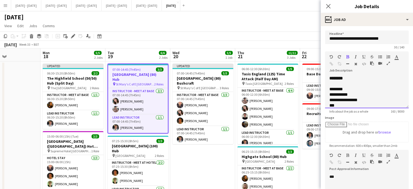
click at [365, 77] on div "**********" at bounding box center [367, 91] width 84 height 33
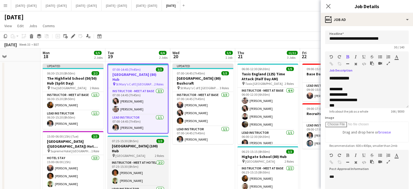
click at [133, 143] on h3 "[GEOGRAPHIC_DATA] (100) Hub" at bounding box center [137, 148] width 61 height 10
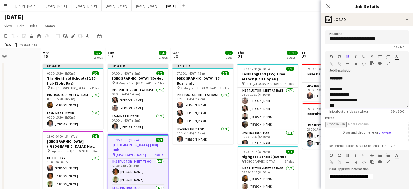
click at [367, 78] on div "**********" at bounding box center [367, 91] width 84 height 33
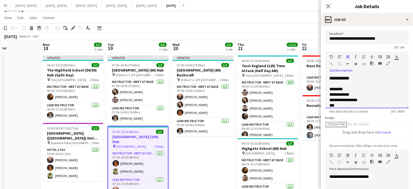
scroll to position [0, 0]
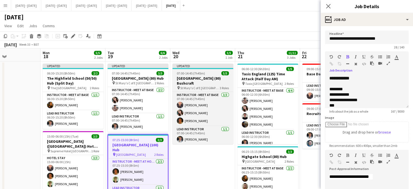
click at [202, 74] on span "07:00-14:45 (7h45m)" at bounding box center [191, 73] width 28 height 4
type input "**********"
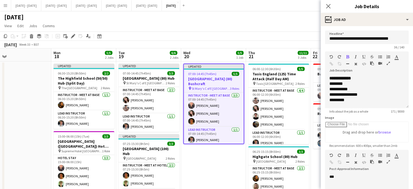
scroll to position [0, 214]
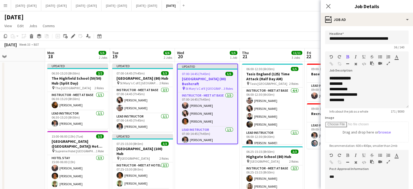
drag, startPoint x: 208, startPoint y: 167, endPoint x: 148, endPoint y: 170, distance: 60.6
click at [148, 171] on app-calendar-viewport "Thu 14 3/3 2 Jobs Fri 15 2/2 1 Job Sat 16 Sun 17 Mon 18 5/5 2 Jobs Tue 19 6/6 2…" at bounding box center [206, 172] width 413 height 249
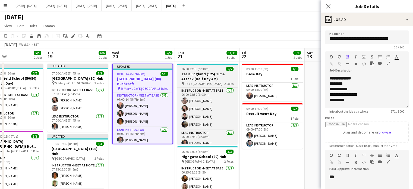
click at [194, 78] on h3 "Tasis England (125) Time Attack (Half Day AM)" at bounding box center [207, 76] width 61 height 10
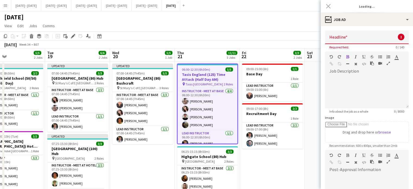
type input "**********"
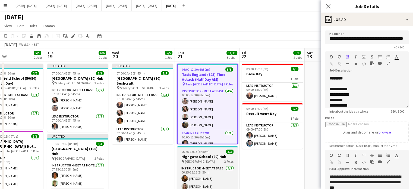
click at [191, 159] on span "[GEOGRAPHIC_DATA]" at bounding box center [200, 161] width 30 height 4
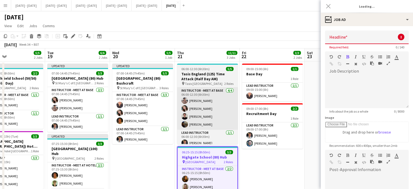
type input "**********"
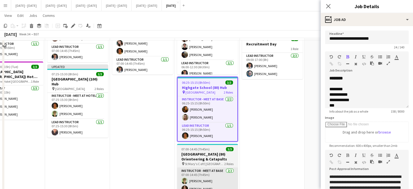
scroll to position [81, 0]
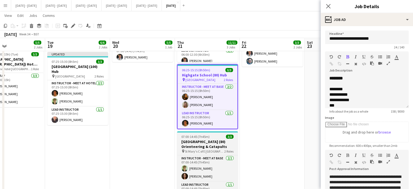
click at [197, 143] on h3 "[GEOGRAPHIC_DATA] (80) Orienteering & Catapults" at bounding box center [207, 144] width 61 height 10
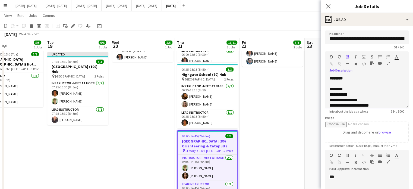
click at [359, 76] on div "**********" at bounding box center [367, 91] width 84 height 33
click at [358, 79] on div "**********" at bounding box center [367, 91] width 84 height 33
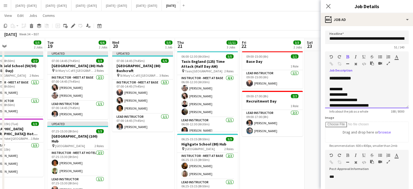
scroll to position [0, 0]
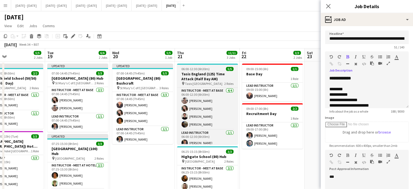
click at [204, 79] on h3 "Tasis England (125) Time Attack (Half Day AM)" at bounding box center [207, 76] width 61 height 10
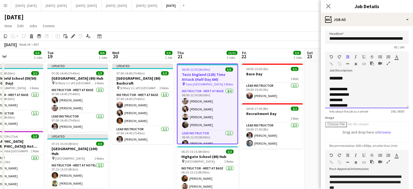
click at [363, 81] on div at bounding box center [366, 83] width 75 height 5
click at [358, 75] on div "**********" at bounding box center [367, 91] width 84 height 33
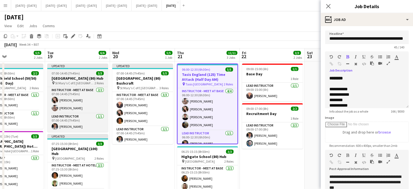
click at [74, 73] on span "07:00-14:45 (7h45m)" at bounding box center [66, 73] width 28 height 4
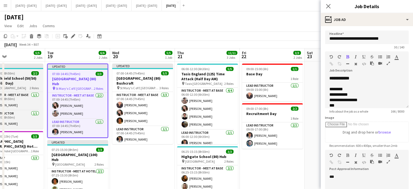
click at [28, 76] on h3 "The Highfield School (50/50) Hub (Split Day)" at bounding box center [12, 81] width 61 height 10
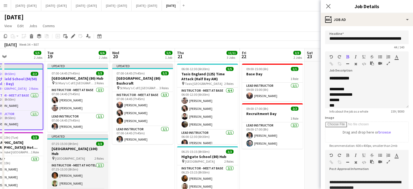
click at [78, 147] on h3 "[GEOGRAPHIC_DATA] (100) Hub" at bounding box center [77, 151] width 61 height 10
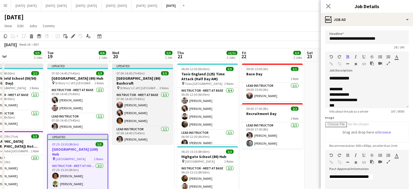
click at [140, 81] on h3 "[GEOGRAPHIC_DATA] (80) Bushcraft" at bounding box center [142, 81] width 61 height 10
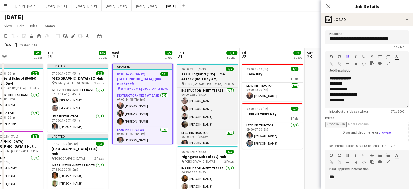
click at [203, 76] on h3 "Tasis England (125) Time Attack (Half Day AM)" at bounding box center [207, 76] width 61 height 10
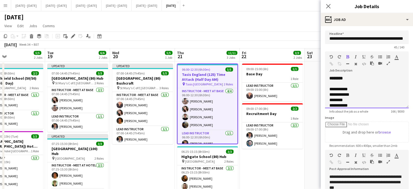
click at [356, 79] on div "**********" at bounding box center [367, 91] width 84 height 33
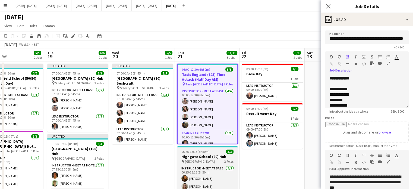
click at [211, 159] on div "pin Highgate School 2 Roles" at bounding box center [207, 161] width 61 height 4
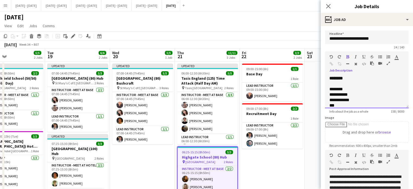
click at [368, 76] on div "**********" at bounding box center [367, 91] width 84 height 33
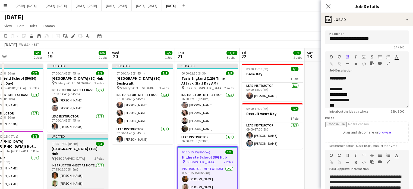
click at [65, 149] on h3 "[GEOGRAPHIC_DATA] (100) Hub" at bounding box center [77, 151] width 61 height 10
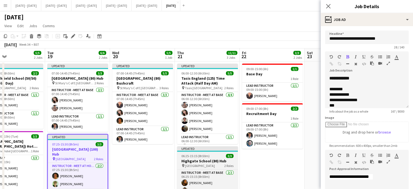
click at [200, 161] on h3 "Highgate School (80) Hub" at bounding box center [207, 160] width 61 height 5
type input "**********"
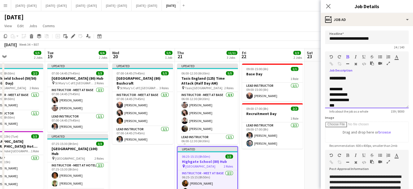
click at [383, 77] on div "**********" at bounding box center [367, 91] width 84 height 33
click at [330, 5] on icon "Close pop-in" at bounding box center [327, 6] width 5 height 5
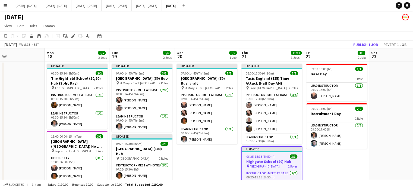
scroll to position [0, 150]
drag, startPoint x: 152, startPoint y: 162, endPoint x: 216, endPoint y: 168, distance: 64.3
click at [216, 168] on app-calendar-viewport "Fri 15 2/2 1 Job Sat 16 Sun 17 Mon 18 5/5 2 Jobs Tue 19 6/6 2 Jobs Wed 20 5/5 1…" at bounding box center [206, 172] width 413 height 249
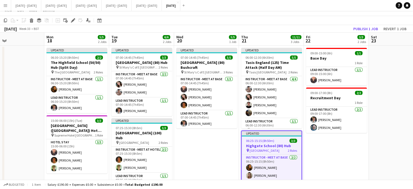
scroll to position [0, 0]
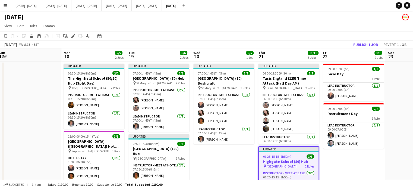
drag, startPoint x: 215, startPoint y: 157, endPoint x: 233, endPoint y: 156, distance: 17.9
click at [233, 156] on app-calendar-viewport "Fri 15 2/2 1 Job Sat 16 Sun 17 Mon 18 5/5 2 Jobs Tue 19 6/6 2 Jobs Wed 20 5/5 1…" at bounding box center [206, 172] width 413 height 249
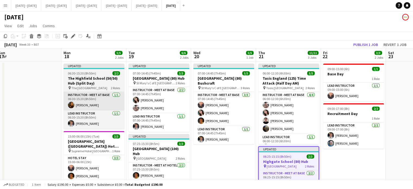
scroll to position [0, 132]
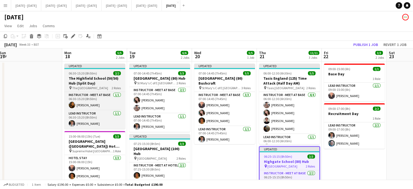
click at [105, 81] on h3 "The Highfield School (50/50) Hub (Split Day)" at bounding box center [94, 81] width 61 height 10
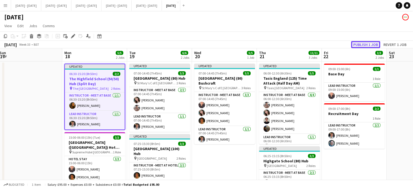
click at [358, 44] on button "Publish 1 job" at bounding box center [365, 44] width 29 height 7
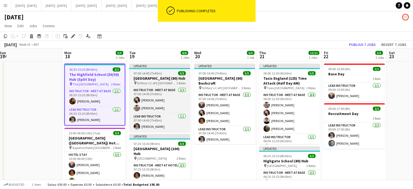
click at [148, 77] on h3 "[GEOGRAPHIC_DATA] (80) Hub" at bounding box center [159, 78] width 61 height 5
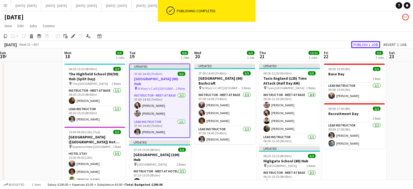
click at [357, 43] on button "Publish 1 job" at bounding box center [365, 44] width 29 height 7
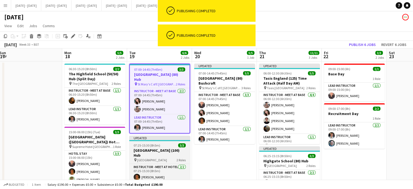
click at [149, 158] on span "[GEOGRAPHIC_DATA]" at bounding box center [152, 160] width 30 height 4
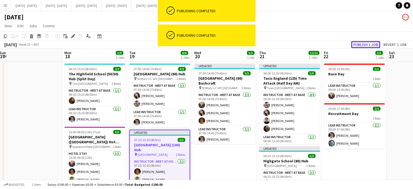
click at [359, 45] on button "Publish 1 job" at bounding box center [365, 44] width 29 height 7
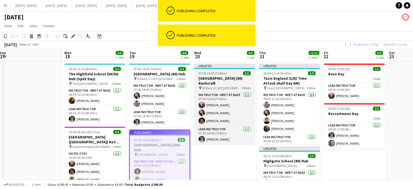
click at [228, 78] on h3 "[GEOGRAPHIC_DATA] (80) Bushcraft" at bounding box center [224, 81] width 61 height 10
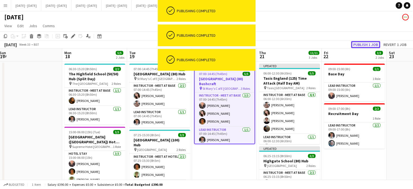
click at [360, 42] on button "Publish 1 job" at bounding box center [365, 44] width 29 height 7
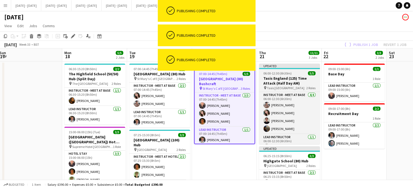
click at [283, 83] on h3 "Tasis England (125) Time Attack (Half Day AM)" at bounding box center [289, 81] width 61 height 10
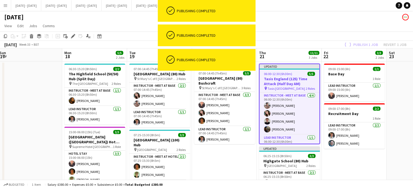
click at [358, 42] on div "Publish 1 job Revert 1 job" at bounding box center [374, 44] width 76 height 7
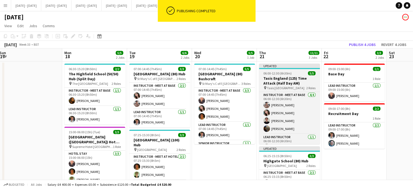
click at [279, 90] on div "pin Tasis England 2 Roles" at bounding box center [289, 87] width 61 height 4
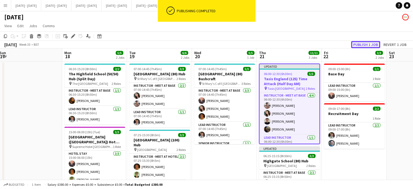
click at [357, 43] on button "Publish 1 job" at bounding box center [365, 44] width 29 height 7
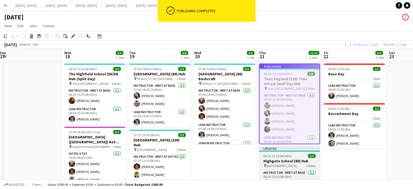
click at [282, 160] on h3 "Highgate School (80) Hub" at bounding box center [289, 160] width 61 height 5
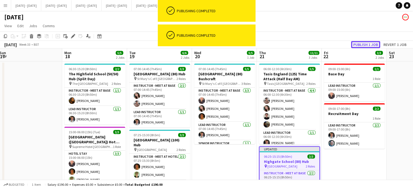
click at [363, 42] on button "Publish 1 job" at bounding box center [365, 44] width 29 height 7
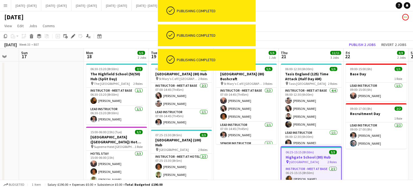
scroll to position [0, 124]
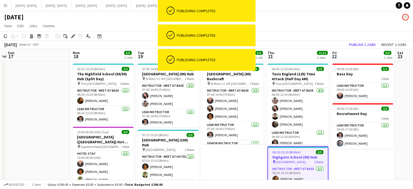
drag, startPoint x: 216, startPoint y: 168, endPoint x: 225, endPoint y: 172, distance: 9.0
click at [225, 172] on app-calendar-viewport "Fri 15 2/2 1 Job Sat 16 Sun 17 Mon 18 5/5 2 Jobs Tue 19 6/6 2 Jobs Wed 20 5/5 1…" at bounding box center [206, 172] width 413 height 249
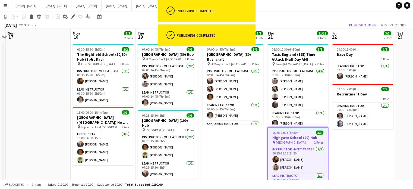
scroll to position [0, 0]
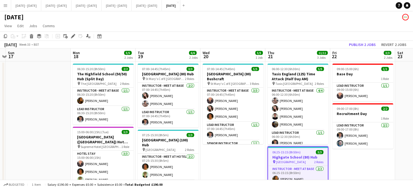
click at [243, 163] on app-date-cell "07:00-14:45 (7h45m) 5/5 [GEOGRAPHIC_DATA] (80) Bushcraft pin St Mary's C of E H…" at bounding box center [232, 179] width 65 height 236
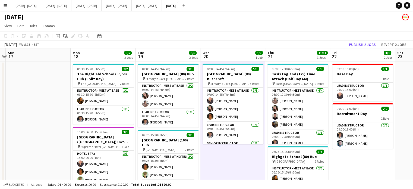
scroll to position [0, 158]
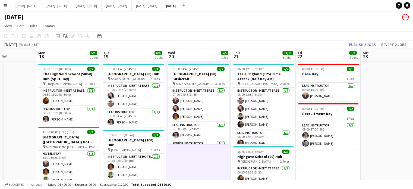
drag, startPoint x: 34, startPoint y: 118, endPoint x: 0, endPoint y: 119, distance: 34.5
click at [0, 119] on app-calendar-viewport "Fri 15 2/2 1 Job Sat 16 Sun 17 Mon 18 5/5 2 Jobs Tue 19 6/6 2 Jobs Wed 20 5/5 1…" at bounding box center [206, 172] width 413 height 249
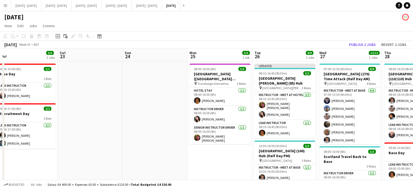
scroll to position [0, 230]
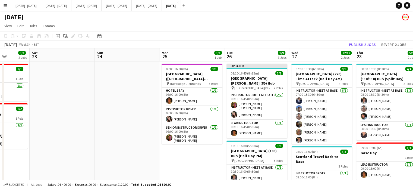
drag, startPoint x: 370, startPoint y: 131, endPoint x: 39, endPoint y: 136, distance: 330.4
click at [39, 136] on app-calendar-viewport "Tue 19 6/6 2 Jobs Wed 20 5/5 1 Job Thu 21 11/11 3 Jobs Fri 22 3/3 2 Jobs Sat 23…" at bounding box center [206, 172] width 413 height 249
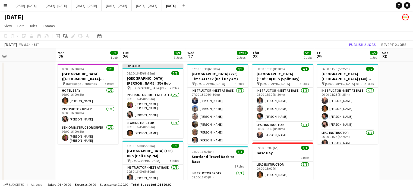
scroll to position [0, 214]
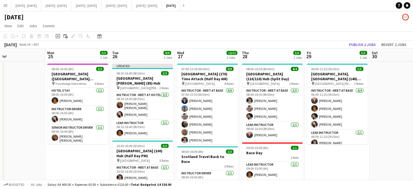
drag, startPoint x: 200, startPoint y: 171, endPoint x: 86, endPoint y: 170, distance: 114.5
click at [86, 170] on app-calendar-viewport "Thu 21 11/11 3 Jobs Fri 22 3/3 2 Jobs Sat 23 Sun 24 Mon 25 3/3 1 Job Tue 26 9/9…" at bounding box center [206, 172] width 413 height 249
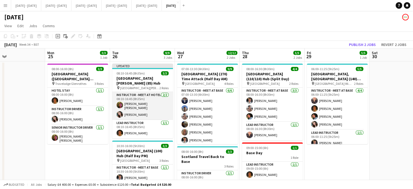
scroll to position [0, 214]
click at [145, 98] on app-card-role "Instructor - Meet at Hotel [DATE] 08:10-16:45 (8h35m) [PERSON_NAME] [PERSON_NAM…" at bounding box center [142, 106] width 61 height 28
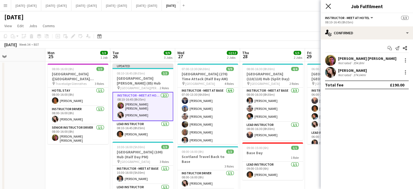
click at [330, 5] on icon at bounding box center [327, 6] width 5 height 5
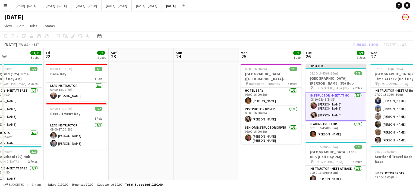
drag, startPoint x: 69, startPoint y: 151, endPoint x: 263, endPoint y: 148, distance: 193.2
click at [263, 148] on app-calendar-viewport "Tue 19 6/6 2 Jobs Wed 20 5/5 1 Job Thu 21 11/11 3 Jobs Fri 22 3/3 2 Jobs Sat 23…" at bounding box center [206, 172] width 413 height 249
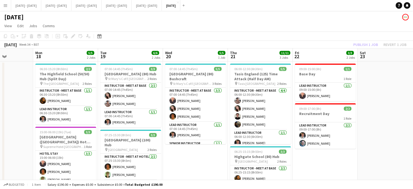
drag, startPoint x: 243, startPoint y: 155, endPoint x: 383, endPoint y: 142, distance: 140.6
click at [383, 142] on app-calendar-viewport "Fri 15 2/2 1 Job Sat 16 Sun 17 Mon 18 5/5 2 Jobs Tue 19 6/6 2 Jobs Wed 20 5/5 1…" at bounding box center [206, 172] width 413 height 249
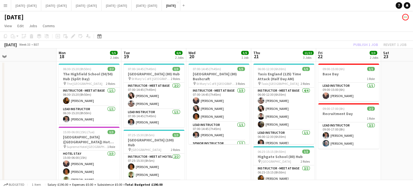
scroll to position [0, 134]
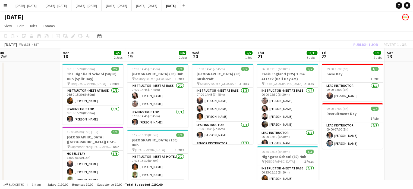
drag, startPoint x: 176, startPoint y: 161, endPoint x: 203, endPoint y: 159, distance: 27.2
click at [203, 159] on app-calendar-viewport "Fri 15 2/2 1 Job Sat 16 Sun 17 Mon 18 5/5 2 Jobs Tue 19 6/6 2 Jobs Wed 20 5/5 1…" at bounding box center [206, 172] width 413 height 249
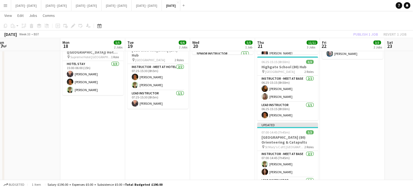
scroll to position [117, 0]
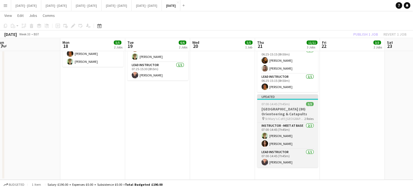
click at [281, 110] on h3 "[GEOGRAPHIC_DATA] (80) Orienteering & Catapults" at bounding box center [287, 111] width 61 height 10
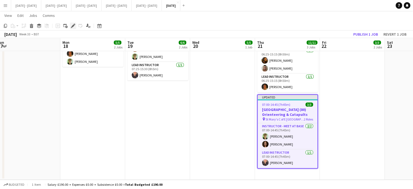
click at [70, 24] on div "Edit" at bounding box center [73, 26] width 7 height 7
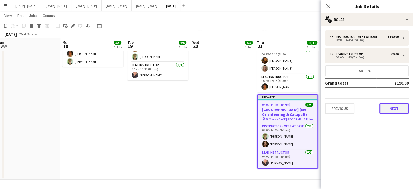
click at [394, 112] on button "Next" at bounding box center [393, 108] width 29 height 11
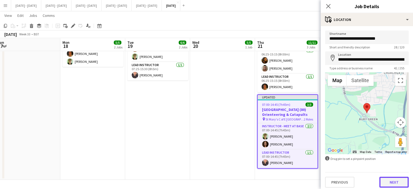
click at [397, 183] on button "Next" at bounding box center [393, 181] width 29 height 11
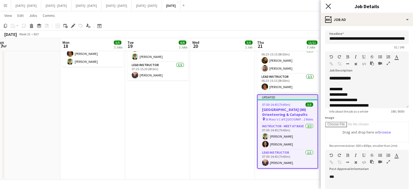
click at [329, 6] on icon at bounding box center [327, 6] width 5 height 5
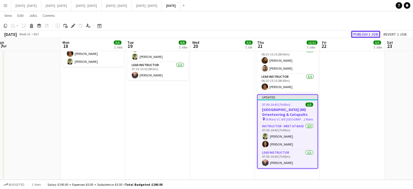
click at [361, 32] on button "Publish 1 job" at bounding box center [365, 34] width 29 height 7
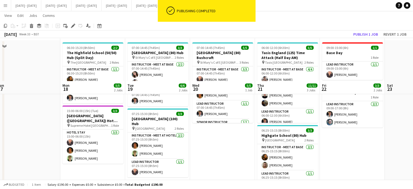
scroll to position [0, 0]
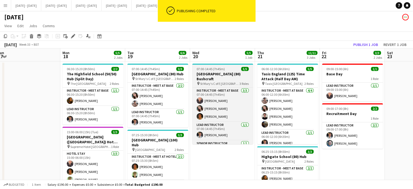
click at [205, 73] on h3 "[GEOGRAPHIC_DATA] (80) Bushcraft" at bounding box center [222, 76] width 61 height 10
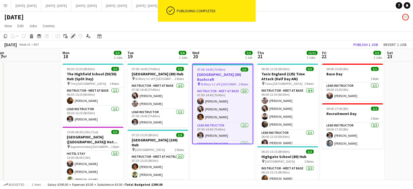
click at [71, 36] on icon "Edit" at bounding box center [73, 36] width 4 height 4
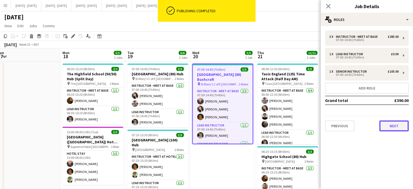
click at [404, 129] on button "Next" at bounding box center [393, 125] width 29 height 11
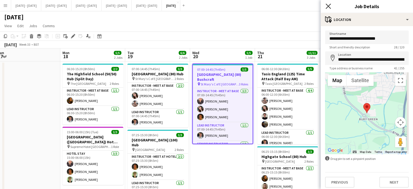
click at [329, 7] on icon at bounding box center [327, 6] width 5 height 5
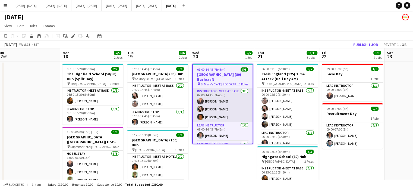
click at [217, 102] on app-card-role "Instructor - Meet at Base [DATE] 07:00-14:45 (7h45m) [PERSON_NAME] [PERSON_NAME…" at bounding box center [223, 105] width 60 height 34
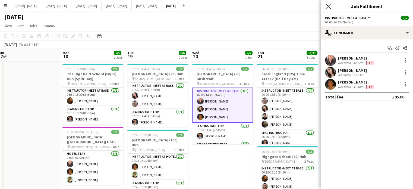
click at [329, 7] on icon at bounding box center [327, 6] width 5 height 5
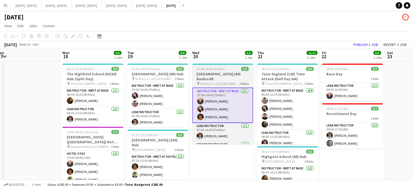
click at [214, 79] on h3 "[GEOGRAPHIC_DATA] (80) Bushcraft" at bounding box center [222, 76] width 61 height 10
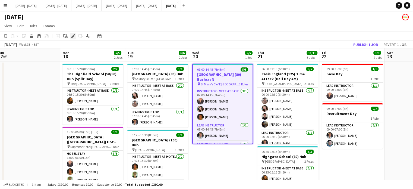
click at [72, 37] on icon "Edit" at bounding box center [73, 36] width 4 height 4
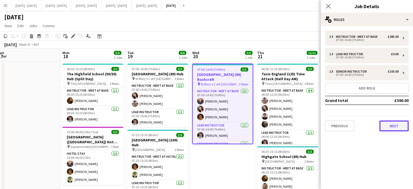
click at [394, 129] on button "Next" at bounding box center [393, 125] width 29 height 11
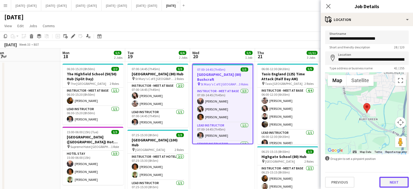
click at [396, 183] on button "Next" at bounding box center [393, 181] width 29 height 11
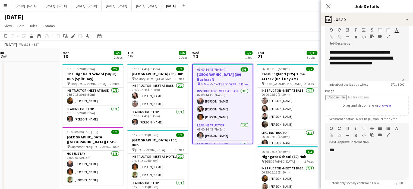
scroll to position [27, 0]
click at [388, 68] on div "**********" at bounding box center [362, 60] width 67 height 22
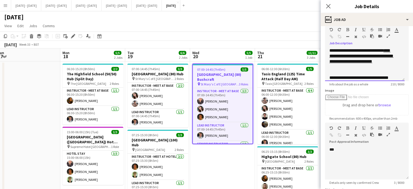
scroll to position [39, 0]
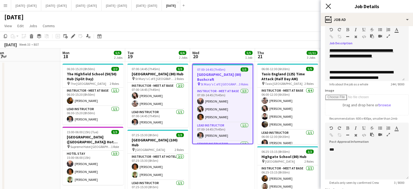
click at [329, 4] on icon "Close pop-in" at bounding box center [327, 6] width 5 height 5
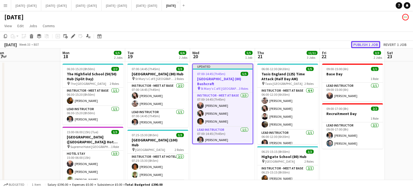
click at [365, 42] on button "Publish 1 job" at bounding box center [365, 44] width 29 height 7
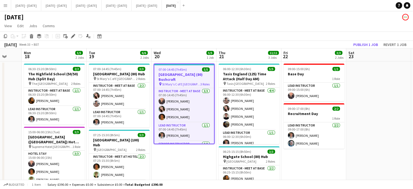
scroll to position [0, 175]
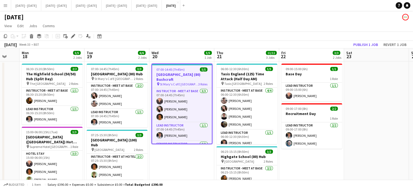
drag, startPoint x: 232, startPoint y: 165, endPoint x: 192, endPoint y: 173, distance: 41.4
click at [192, 173] on app-calendar-viewport "Fri 15 2/2 1 Job Sat 16 Sun 17 Mon 18 5/5 2 Jobs Tue 19 6/6 2 Jobs Wed 20 5/5 1…" at bounding box center [206, 172] width 413 height 249
click at [360, 172] on app-date-cell at bounding box center [376, 179] width 65 height 236
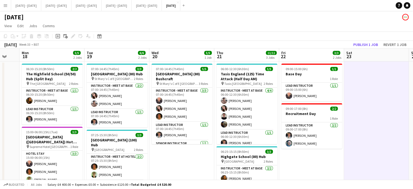
click at [165, 170] on app-date-cell "07:00-14:45 (7h45m) 5/5 [GEOGRAPHIC_DATA] (80) Bushcraft pin St Mary's C of E H…" at bounding box center [181, 179] width 65 height 236
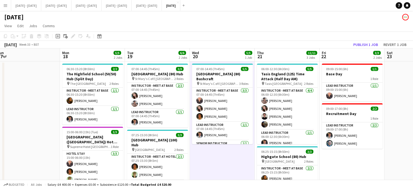
scroll to position [0, 133]
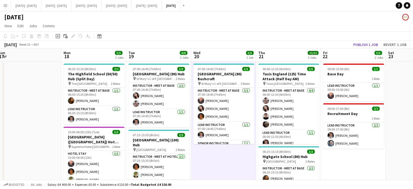
drag, startPoint x: 297, startPoint y: 168, endPoint x: 339, endPoint y: 162, distance: 42.2
click at [339, 162] on app-calendar-viewport "Fri 15 2/2 1 Job Sat 16 Sun 17 Mon 18 5/5 2 Jobs Tue 19 6/6 2 Jobs Wed 20 5/5 1…" at bounding box center [206, 172] width 413 height 249
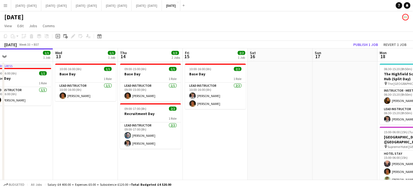
drag, startPoint x: 98, startPoint y: 129, endPoint x: 360, endPoint y: 132, distance: 262.6
click at [360, 132] on app-calendar-viewport "Sun 10 Mon 11 1/1 1 Job Tue 12 1/1 1 Job Wed 13 1/1 1 Job Thu 14 3/3 2 Jobs Fri…" at bounding box center [206, 172] width 413 height 249
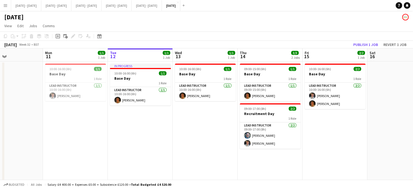
scroll to position [0, 158]
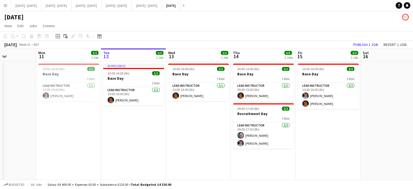
drag, startPoint x: 79, startPoint y: 130, endPoint x: 192, endPoint y: 144, distance: 113.7
click at [192, 144] on app-calendar-viewport "Fri 8 2/2 1 Job Sat 9 2/2 1 Job Sun 10 Mon 11 1/1 1 Job Tue 12 1/1 1 Job Wed 13…" at bounding box center [206, 172] width 413 height 249
click at [128, 136] on app-date-cell "In progress 10:00-16:00 (6h) 1/1 Base Day 1 Role Lead Instructor [DATE] 10:00-1…" at bounding box center [133, 179] width 65 height 236
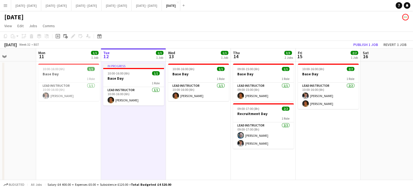
click at [178, 136] on app-date-cell "10:00-16:00 (6h) 1/1 Base Day 1 Role Lead Instructor [DATE] 10:00-16:00 (6h) [P…" at bounding box center [198, 179] width 65 height 236
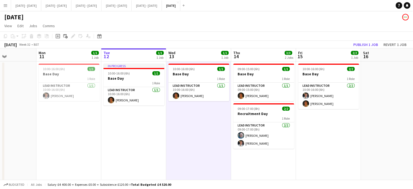
click at [81, 142] on app-date-cell "10:00-16:00 (6h) 1/1 Base Day 1 Role Lead Instructor [DATE] 10:00-16:00 (6h) [P…" at bounding box center [68, 179] width 65 height 236
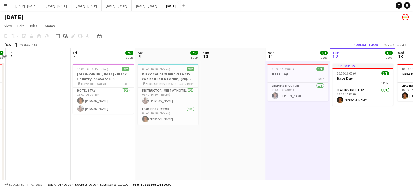
scroll to position [0, 151]
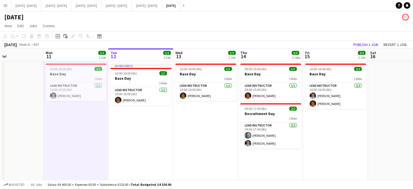
drag, startPoint x: 81, startPoint y: 142, endPoint x: 88, endPoint y: 146, distance: 8.3
click at [88, 146] on app-calendar-viewport "Fri 8 2/2 1 Job Sat 9 2/2 1 Job Sun 10 Mon 11 1/1 1 Job Tue 12 1/1 1 Job Wed 13…" at bounding box center [206, 172] width 413 height 249
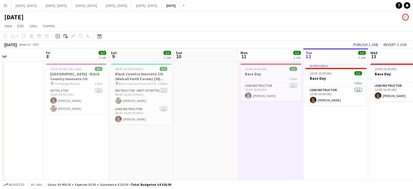
scroll to position [0, 123]
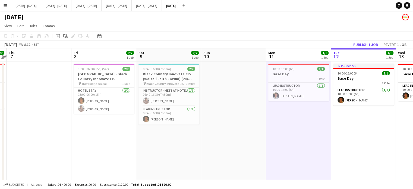
drag, startPoint x: 143, startPoint y: 147, endPoint x: 366, endPoint y: 141, distance: 222.5
click at [366, 141] on app-calendar-viewport "Tue 5 3/3 1 Job Wed 6 2/2 1 Job Thu 7 Fri 8 2/2 1 Job Sat 9 2/2 1 Job Sun 10 Mo…" at bounding box center [206, 172] width 413 height 249
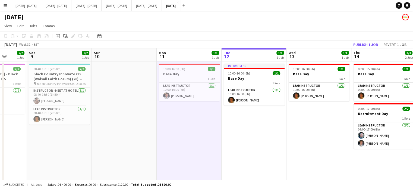
drag, startPoint x: 147, startPoint y: 141, endPoint x: 38, endPoint y: 142, distance: 109.3
click at [38, 142] on app-calendar-viewport "Tue 5 3/3 1 Job Wed 6 2/2 1 Job Thu 7 Fri 8 2/2 1 Job Sat 9 2/2 1 Job Sun 10 Mo…" at bounding box center [206, 172] width 413 height 249
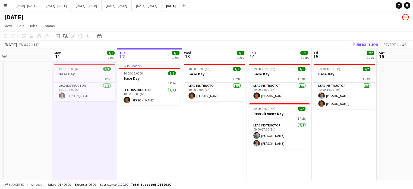
scroll to position [0, 208]
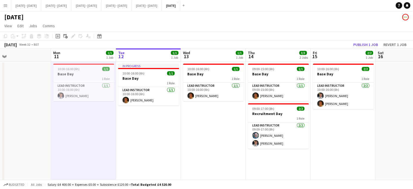
drag, startPoint x: 296, startPoint y: 141, endPoint x: 191, endPoint y: 142, distance: 105.5
click at [191, 142] on app-calendar-viewport "Thu 7 Fri 8 2/2 1 Job Sat 9 2/2 1 Job Sun 10 Mon 11 1/1 1 Job Tue 12 1/1 1 Job …" at bounding box center [206, 172] width 413 height 249
click at [136, 131] on app-date-cell "In progress 10:00-16:00 (6h) 1/1 Base Day 1 Role Lead Instructor [DATE] 10:00-1…" at bounding box center [148, 179] width 65 height 236
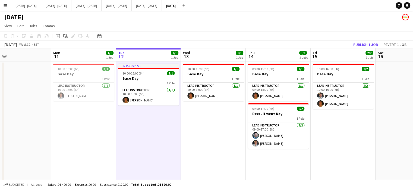
click at [213, 138] on app-date-cell "10:00-16:00 (6h) 1/1 Base Day 1 Role Lead Instructor [DATE] 10:00-16:00 (6h) [P…" at bounding box center [213, 179] width 65 height 236
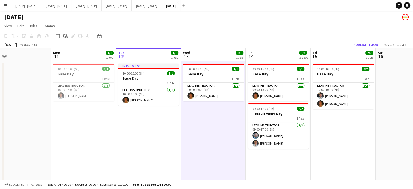
click at [290, 165] on app-date-cell "09:00-15:00 (6h) 1/1 Base Day 1 Role Lead Instructor [DATE] 09:00-15:00 (6h) [P…" at bounding box center [277, 179] width 65 height 236
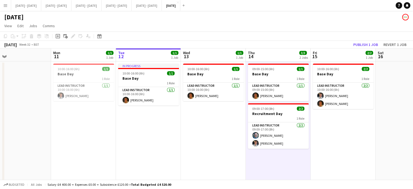
click at [345, 149] on app-date-cell "10:00-16:00 (6h) 2/2 Base Day 1 Role Lead Instructor [DATE] 10:00-16:00 (6h) [P…" at bounding box center [342, 179] width 65 height 236
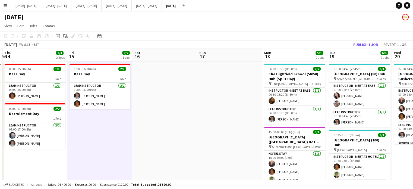
scroll to position [0, 211]
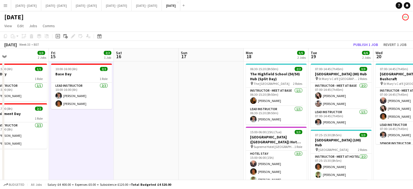
drag, startPoint x: 353, startPoint y: 153, endPoint x: 91, endPoint y: 149, distance: 261.5
click at [91, 149] on app-calendar-viewport "Mon 11 1/1 1 Job Tue 12 1/1 1 Job Wed 13 1/1 1 Job Thu 14 3/3 2 Jobs Fri 15 2/2…" at bounding box center [206, 172] width 413 height 249
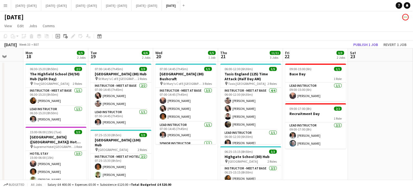
scroll to position [0, 130]
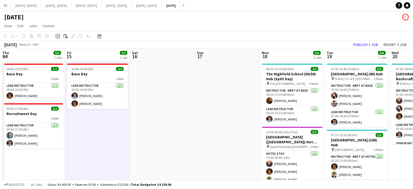
drag, startPoint x: 390, startPoint y: 165, endPoint x: 465, endPoint y: 171, distance: 75.4
click at [412, 171] on html "Menu Boards Boards Boards All jobs Status Workforce Workforce My Workforce Recr…" at bounding box center [206, 153] width 413 height 306
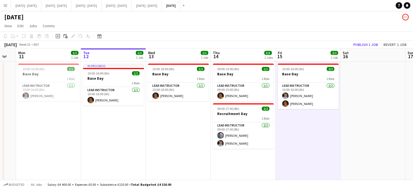
drag, startPoint x: 91, startPoint y: 152, endPoint x: 298, endPoint y: 146, distance: 206.2
click at [298, 146] on app-calendar-viewport "Sat 9 2/2 1 Job Sun 10 Mon 11 1/1 1 Job Tue 12 1/1 1 Job Wed 13 1/1 1 Job Thu 1…" at bounding box center [206, 172] width 413 height 249
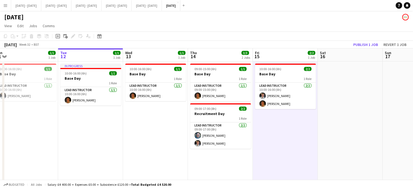
scroll to position [0, 202]
drag, startPoint x: 130, startPoint y: 151, endPoint x: 67, endPoint y: 157, distance: 63.7
click at [67, 157] on app-calendar-viewport "Fri 8 2/2 1 Job Sat 9 2/2 1 Job Sun 10 Mon 11 1/1 1 Job Tue 12 1/1 1 Job Wed 13…" at bounding box center [206, 172] width 413 height 249
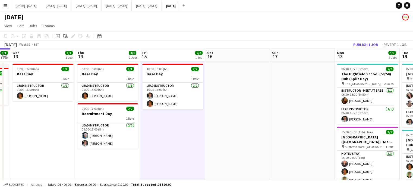
drag, startPoint x: 144, startPoint y: 153, endPoint x: 0, endPoint y: 147, distance: 143.9
click at [0, 147] on app-calendar-viewport "Sat 9 2/2 1 Job Sun 10 Mon 11 1/1 1 Job Tue 12 1/1 1 Job Wed 13 1/1 1 Job Thu 1…" at bounding box center [206, 172] width 413 height 249
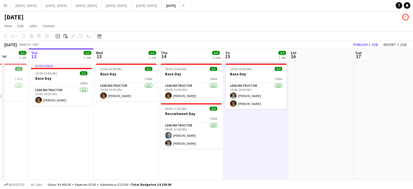
scroll to position [0, 240]
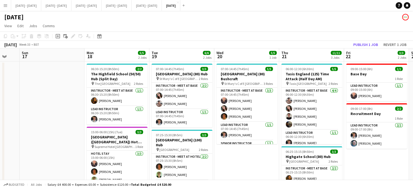
drag, startPoint x: 275, startPoint y: 124, endPoint x: 24, endPoint y: 138, distance: 250.5
click at [24, 138] on app-calendar-viewport "Wed 13 1/1 1 Job Thu 14 3/3 2 Jobs Fri 15 2/2 1 Job Sat 16 Sun 17 Mon 18 5/5 2 …" at bounding box center [206, 172] width 413 height 249
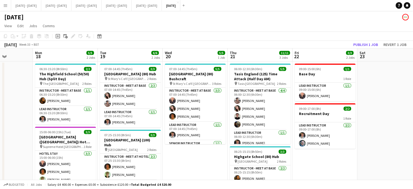
drag, startPoint x: 219, startPoint y: 157, endPoint x: 181, endPoint y: 159, distance: 37.5
click at [180, 159] on app-calendar-viewport "Fri 15 2/2 1 Job Sat 16 Sun 17 Mon 18 5/5 2 Jobs Tue 19 6/6 2 Jobs Wed 20 5/5 1…" at bounding box center [206, 172] width 413 height 249
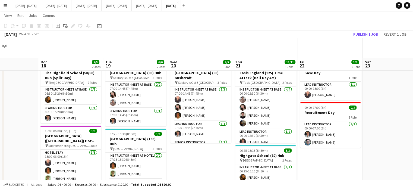
scroll to position [0, 0]
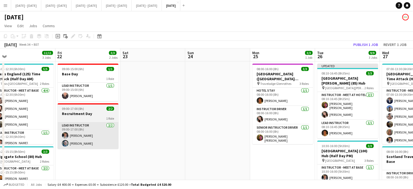
drag, startPoint x: 331, startPoint y: 153, endPoint x: 106, endPoint y: 125, distance: 226.1
click at [87, 129] on app-calendar-viewport "Mon 18 5/5 2 Jobs Tue 19 6/6 2 Jobs Wed 20 5/5 1 Job Thu 21 11/11 3 Jobs Fri 22…" at bounding box center [206, 172] width 413 height 249
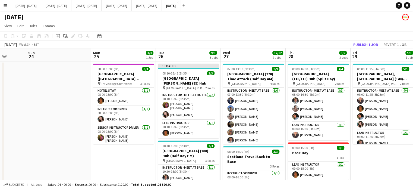
scroll to position [0, 136]
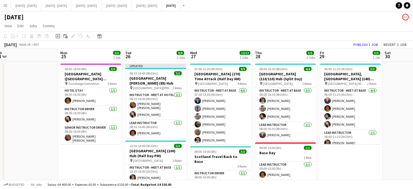
drag, startPoint x: 295, startPoint y: 162, endPoint x: 105, endPoint y: 149, distance: 190.9
click at [105, 149] on app-calendar-viewport "Fri 22 3/3 2 Jobs Sat 23 Sun 24 Mon 25 3/3 1 Job Tue 26 9/9 3 Jobs Wed 27 12/12…" at bounding box center [206, 172] width 413 height 249
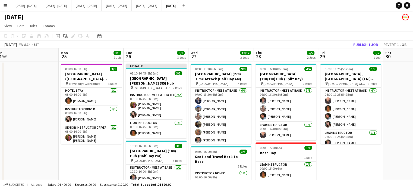
drag, startPoint x: 353, startPoint y: 164, endPoint x: 354, endPoint y: 156, distance: 7.6
click at [354, 156] on app-date-cell "06:00-11:25 (5h25m) 5/5 [GEOGRAPHIC_DATA], [GEOGRAPHIC_DATA] (140) Hub (Half Da…" at bounding box center [350, 179] width 65 height 236
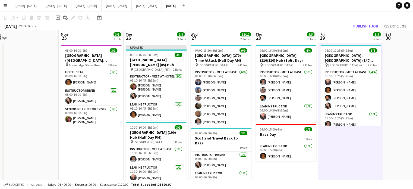
scroll to position [0, 0]
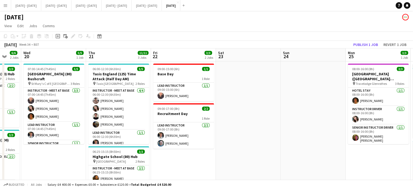
drag, startPoint x: 20, startPoint y: 130, endPoint x: 307, endPoint y: 110, distance: 287.7
click at [307, 110] on app-calendar-viewport "Sun 17 Mon 18 5/5 2 Jobs Tue 19 6/6 2 Jobs Wed 20 5/5 1 Job Thu 21 11/11 3 Jobs…" at bounding box center [206, 172] width 413 height 249
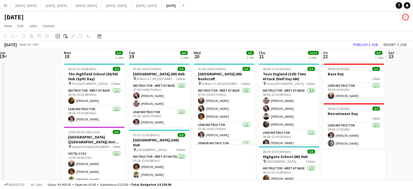
scroll to position [0, 123]
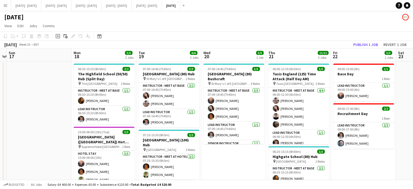
drag, startPoint x: 197, startPoint y: 165, endPoint x: 377, endPoint y: 155, distance: 180.2
click at [377, 155] on app-calendar-viewport "Fri 15 2/2 1 Job Sat 16 Sun 17 Mon 18 5/5 2 Jobs Tue 19 6/6 2 Jobs Wed 20 5/5 1…" at bounding box center [206, 172] width 413 height 249
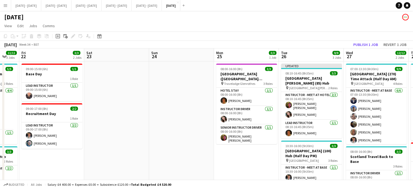
scroll to position [0, 119]
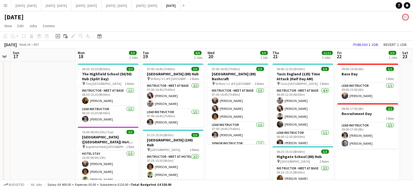
drag, startPoint x: 377, startPoint y: 150, endPoint x: 381, endPoint y: 125, distance: 25.8
click at [381, 125] on app-calendar-viewport "Fri 15 2/2 1 Job Sat 16 Sun 17 Mon 18 5/5 2 Jobs Tue 19 6/6 2 Jobs Wed 20 5/5 1…" at bounding box center [206, 172] width 413 height 249
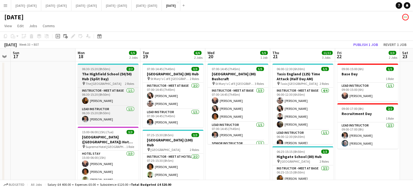
click at [101, 72] on h3 "The Highfield School (50/50) Hub (Split Day)" at bounding box center [108, 76] width 61 height 10
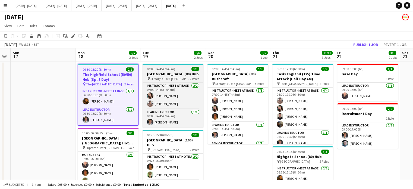
click at [173, 73] on h3 "[GEOGRAPHIC_DATA] (80) Hub" at bounding box center [172, 73] width 61 height 5
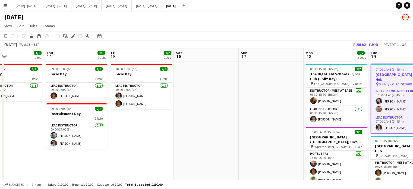
drag, startPoint x: 53, startPoint y: 97, endPoint x: 281, endPoint y: 90, distance: 228.0
click at [281, 90] on app-calendar-viewport "Mon 11 1/1 1 Job Tue 12 1/1 1 Job Wed 13 1/1 1 Job Thu 14 3/3 2 Jobs Fri 15 2/2…" at bounding box center [206, 172] width 413 height 249
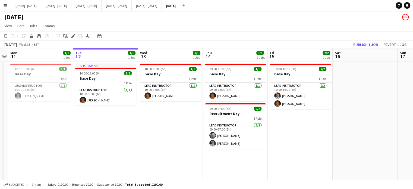
scroll to position [0, 121]
drag, startPoint x: 145, startPoint y: 134, endPoint x: 304, endPoint y: 126, distance: 159.4
click at [304, 126] on app-calendar-viewport "Sat 9 2/2 1 Job Sun 10 Mon 11 1/1 1 Job Tue 12 1/1 1 Job Wed 13 1/1 1 Job Thu 1…" at bounding box center [206, 172] width 413 height 249
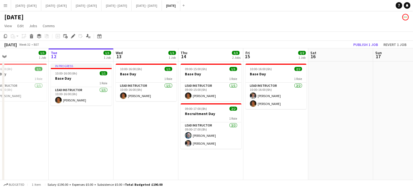
scroll to position [0, 152]
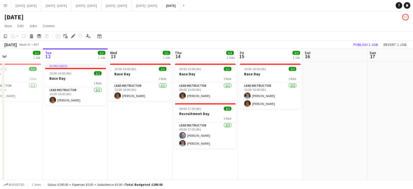
drag, startPoint x: 172, startPoint y: 135, endPoint x: 141, endPoint y: 142, distance: 31.4
click at [141, 142] on app-calendar-viewport "Sat 9 2/2 1 Job Sun 10 Mon 11 1/1 1 Job Tue 12 1/1 1 Job Wed 13 1/1 1 Job Thu 1…" at bounding box center [206, 172] width 413 height 249
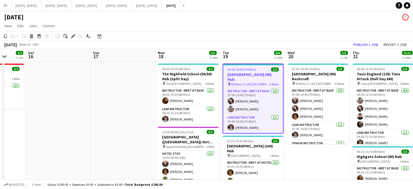
scroll to position [0, 237]
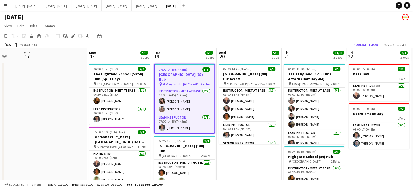
drag, startPoint x: 345, startPoint y: 113, endPoint x: 0, endPoint y: 127, distance: 345.3
click at [0, 127] on app-calendar-viewport "Wed 13 1/1 1 Job Thu 14 3/3 2 Jobs Fri 15 2/2 1 Job Sat 16 Sun 17 Mon 18 5/5 2 …" at bounding box center [206, 172] width 413 height 249
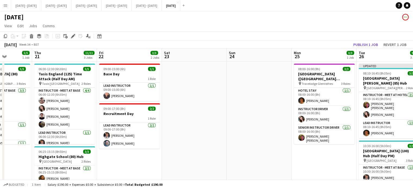
scroll to position [0, 245]
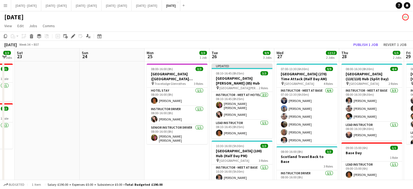
drag, startPoint x: 396, startPoint y: 163, endPoint x: 0, endPoint y: 132, distance: 397.5
click at [0, 132] on app-calendar-viewport "Tue 19 6/6 2 Jobs Wed 20 5/5 1 Job Thu 21 11/11 3 Jobs Fri 22 3/3 2 Jobs Sat 23…" at bounding box center [206, 172] width 413 height 249
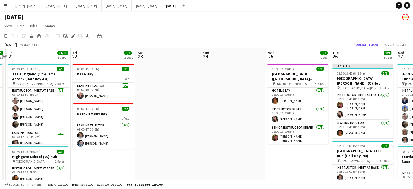
drag, startPoint x: 301, startPoint y: 153, endPoint x: 295, endPoint y: 154, distance: 5.5
click at [302, 153] on app-calendar-viewport "Tue 19 6/6 2 Jobs Wed 20 5/5 1 Job Thu 21 11/11 3 Jobs Fri 22 3/3 2 Jobs Sat 23…" at bounding box center [206, 172] width 413 height 249
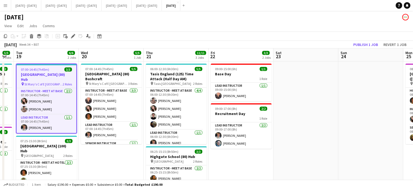
drag, startPoint x: 286, startPoint y: 152, endPoint x: 360, endPoint y: 142, distance: 74.4
click at [362, 141] on app-calendar-viewport "Sun 17 Mon 18 5/5 2 Jobs Tue 19 6/6 2 Jobs Wed 20 5/5 1 Job Thu 21 11/11 3 Jobs…" at bounding box center [206, 172] width 413 height 249
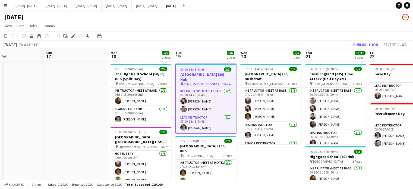
drag, startPoint x: 162, startPoint y: 164, endPoint x: 316, endPoint y: 155, distance: 154.3
click at [321, 154] on app-calendar-viewport "Thu 14 3/3 2 Jobs Fri 15 2/2 1 Job Sat 16 Sun 17 Mon 18 5/5 2 Jobs Tue 19 6/6 2…" at bounding box center [206, 172] width 413 height 249
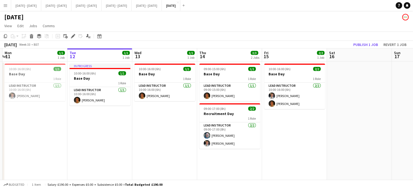
scroll to position [0, 122]
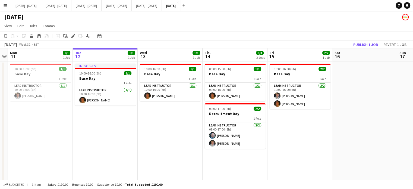
drag, startPoint x: 75, startPoint y: 166, endPoint x: 363, endPoint y: 143, distance: 289.6
click at [363, 143] on app-calendar-viewport "Sat 9 2/2 1 Job Sun 10 Mon 11 1/1 1 Job Tue 12 1/1 1 Job Wed 13 1/1 1 Job Thu 1…" at bounding box center [206, 172] width 413 height 249
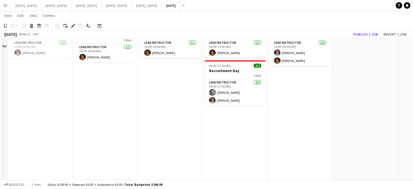
scroll to position [0, 0]
